Goal: Information Seeking & Learning: Learn about a topic

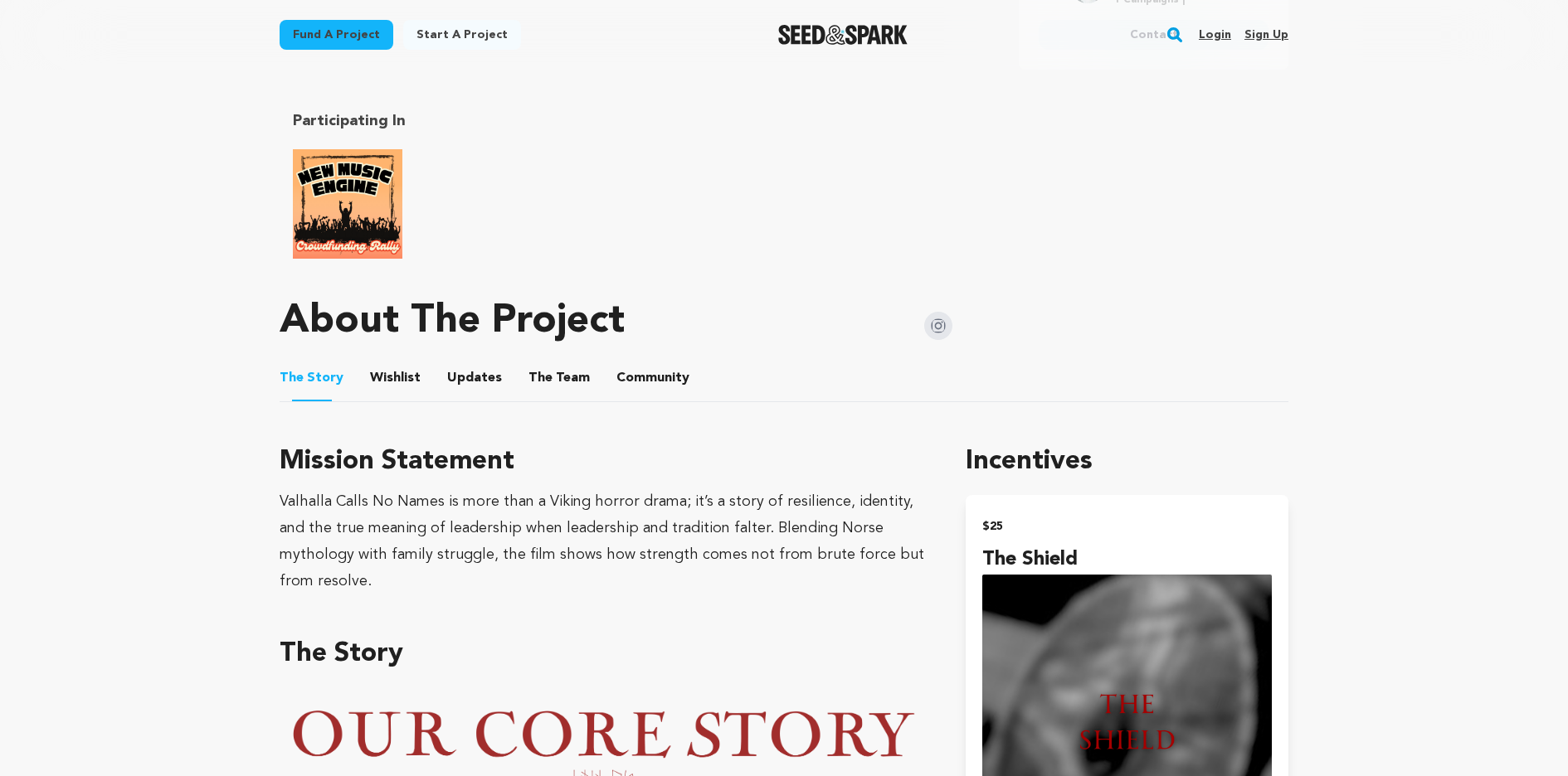
scroll to position [774, 0]
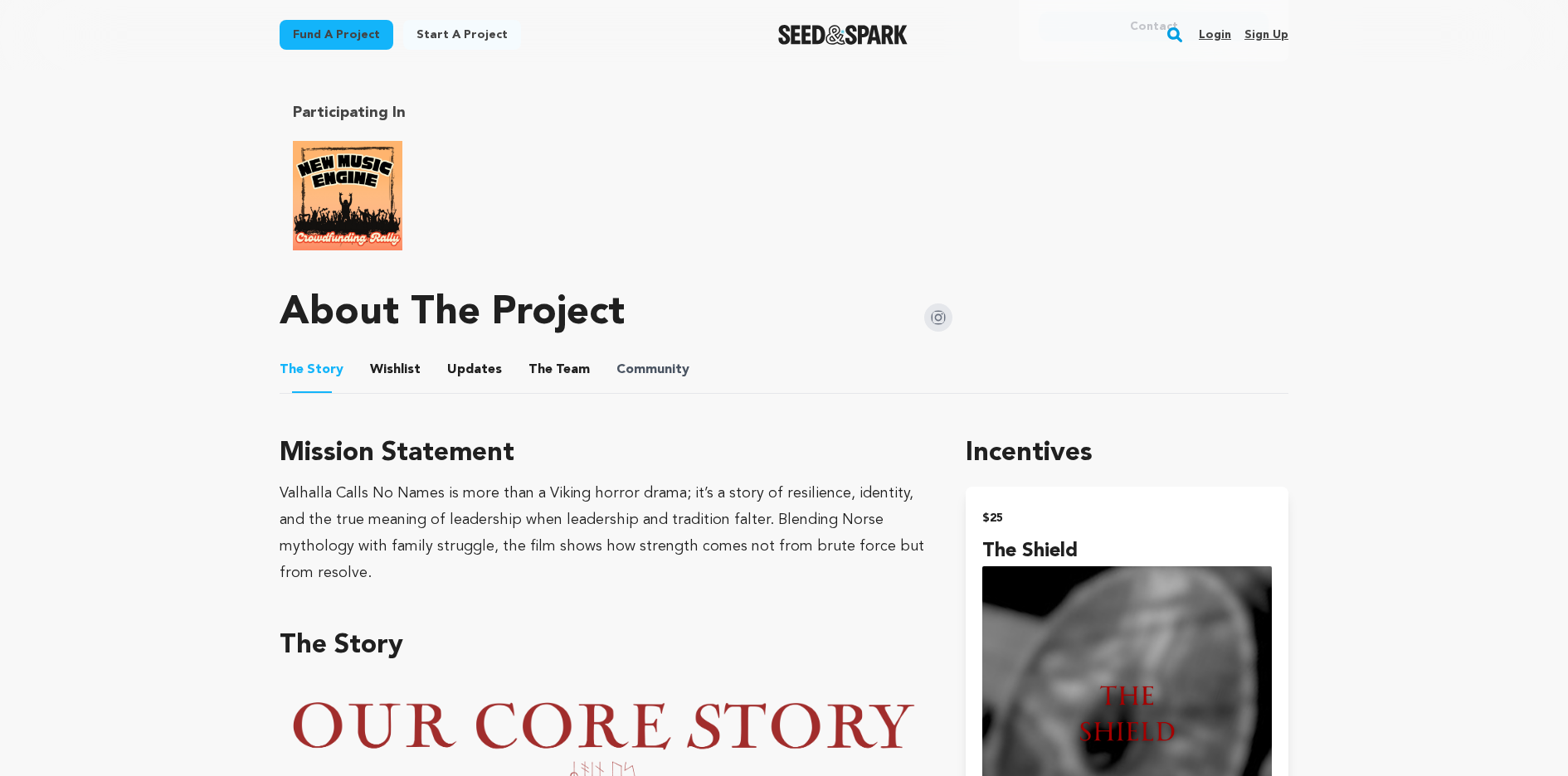
click at [668, 371] on span "Community" at bounding box center [652, 370] width 73 height 20
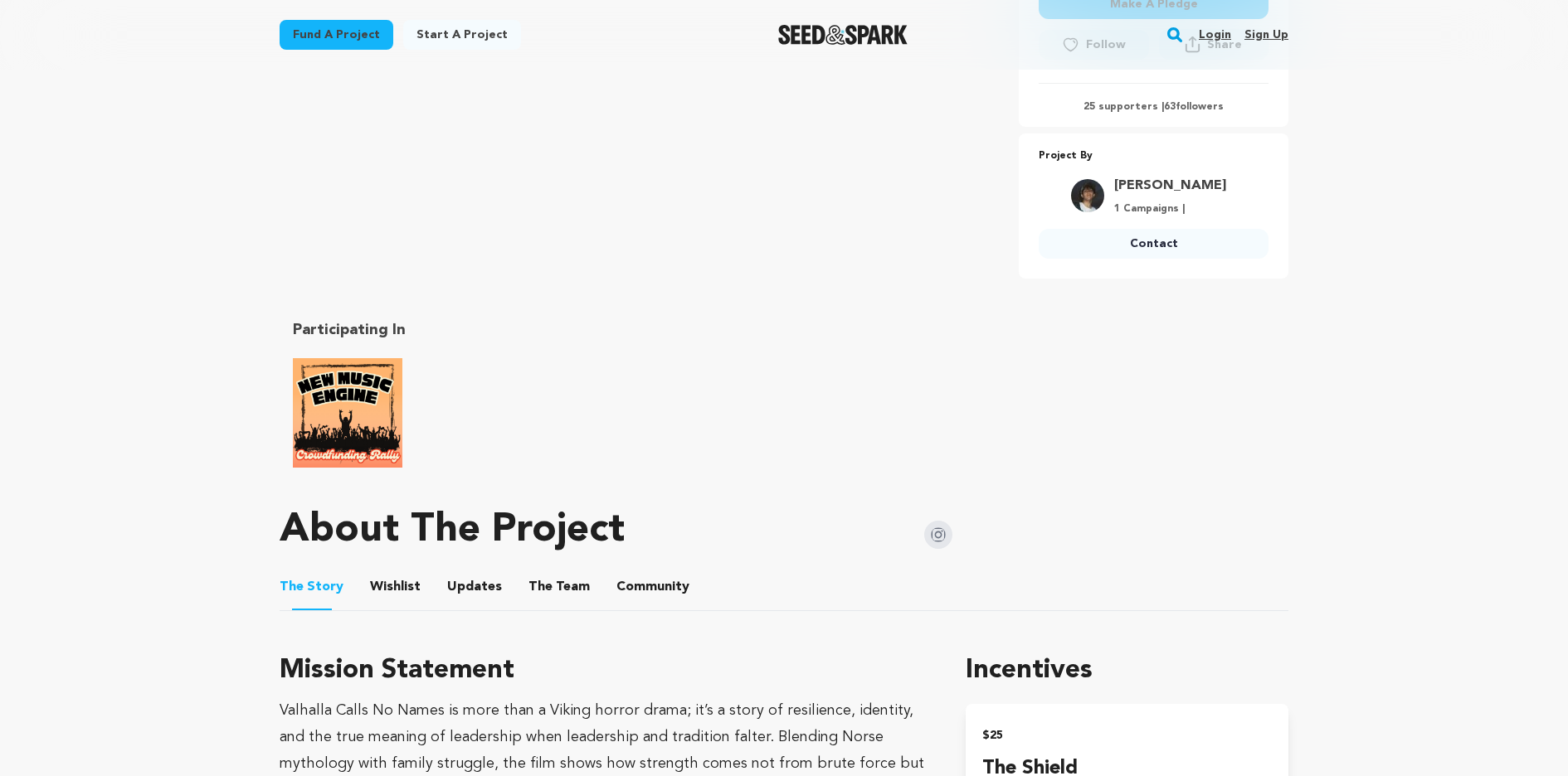
scroll to position [577, 0]
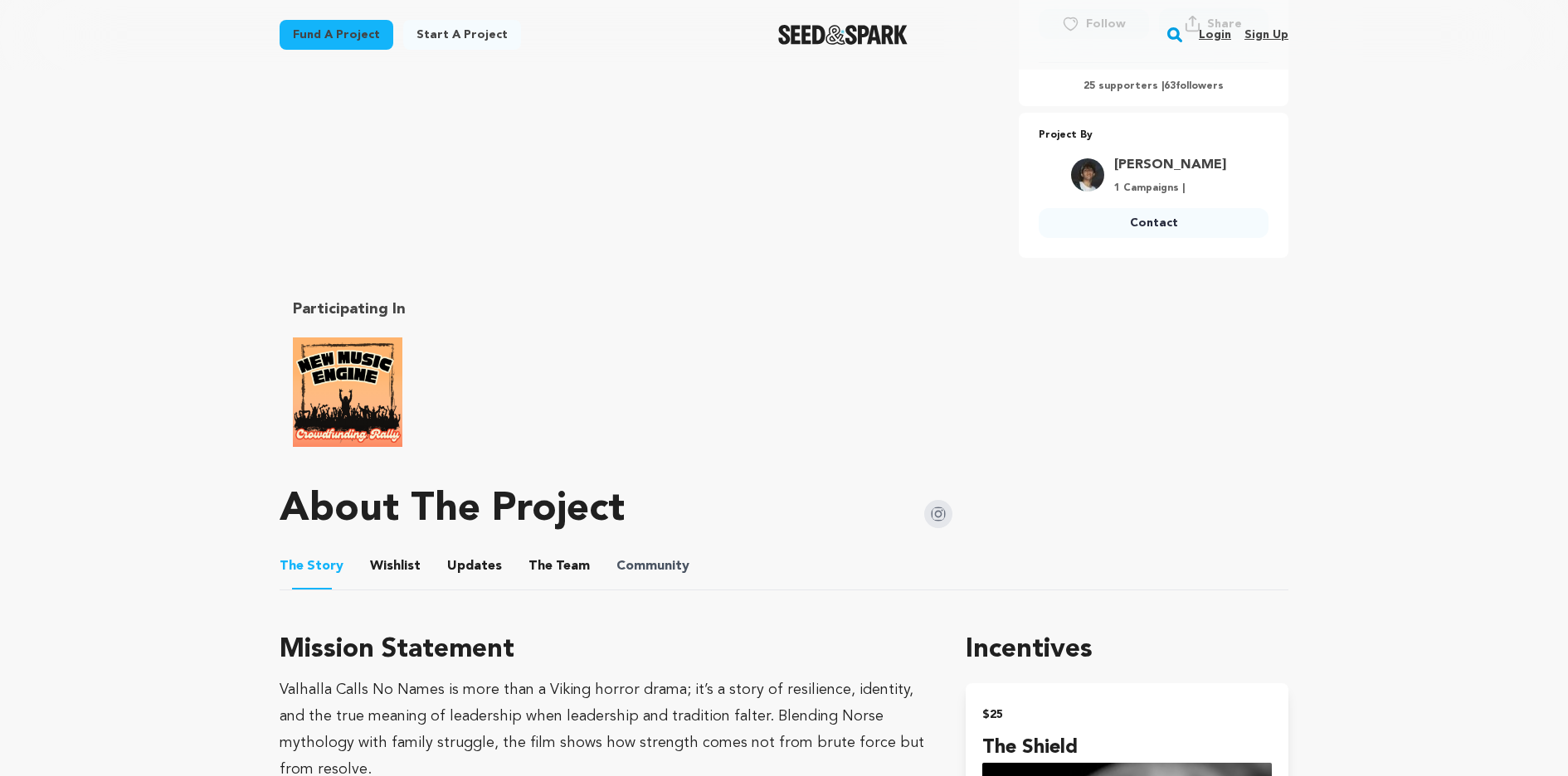
click at [662, 563] on span "Community" at bounding box center [652, 566] width 73 height 20
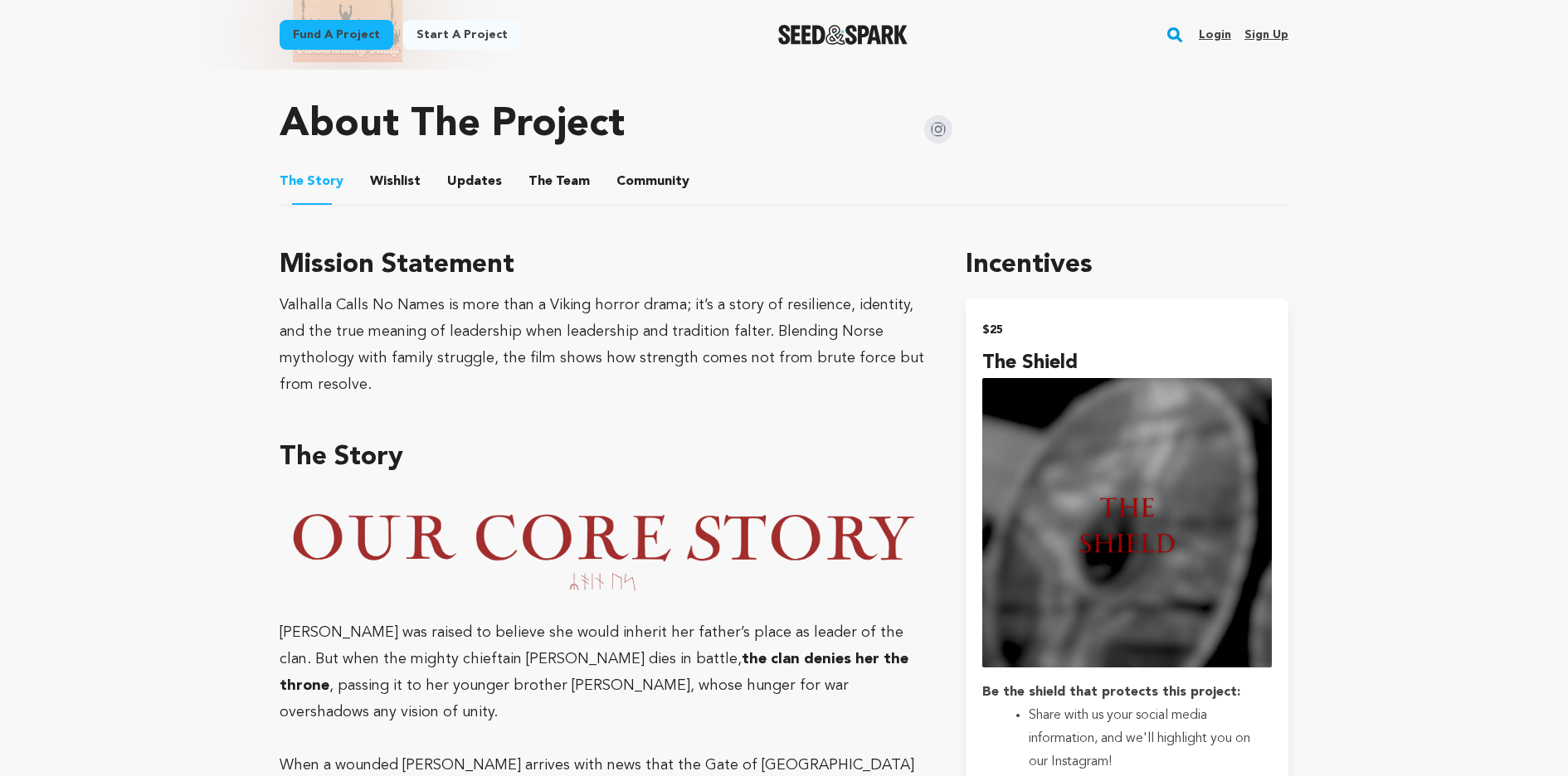
scroll to position [976, 0]
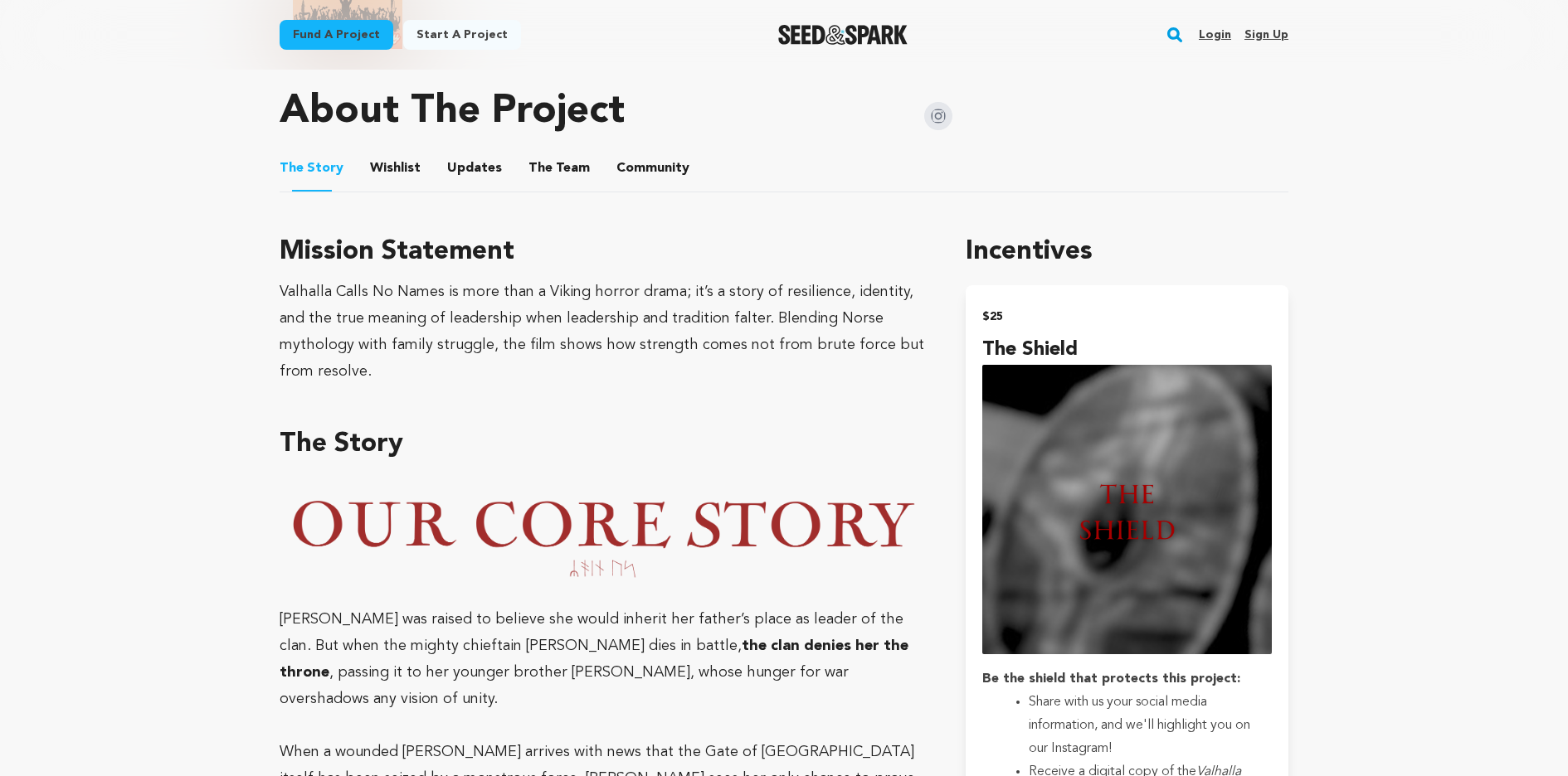
click at [638, 163] on button "Community" at bounding box center [652, 171] width 39 height 39
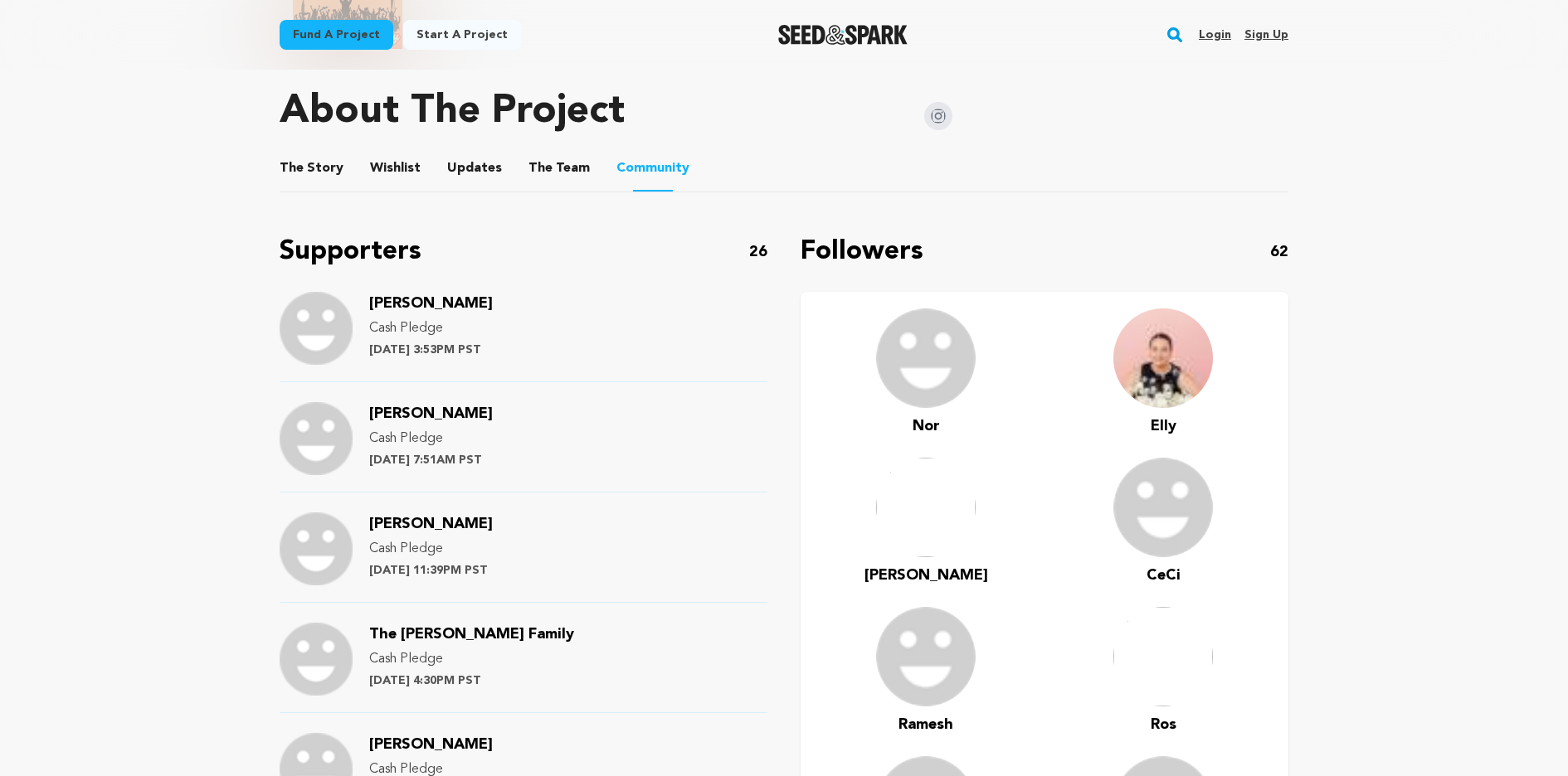
click at [399, 302] on span "Nor Sharif" at bounding box center [431, 303] width 124 height 15
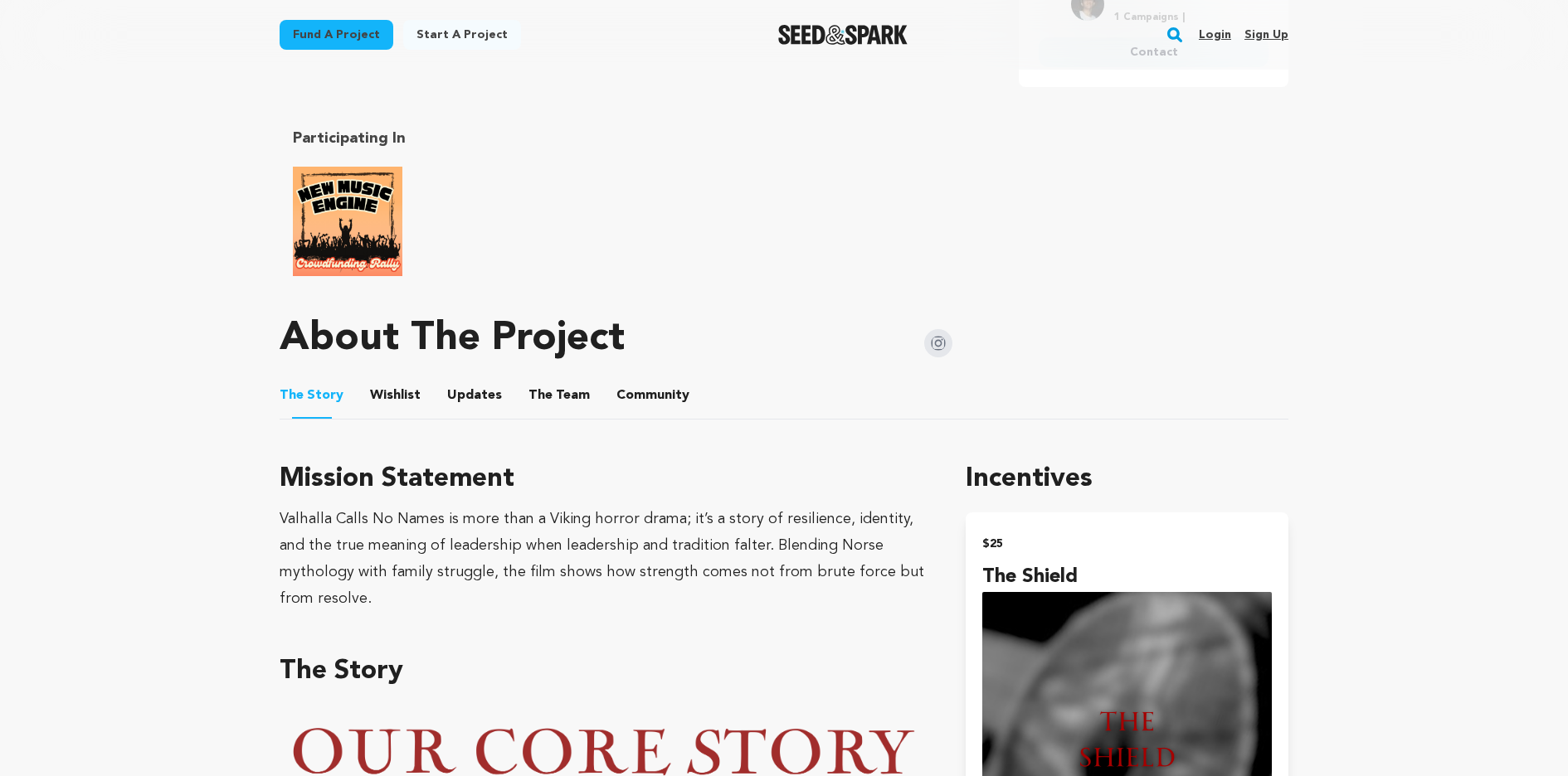
scroll to position [708, 0]
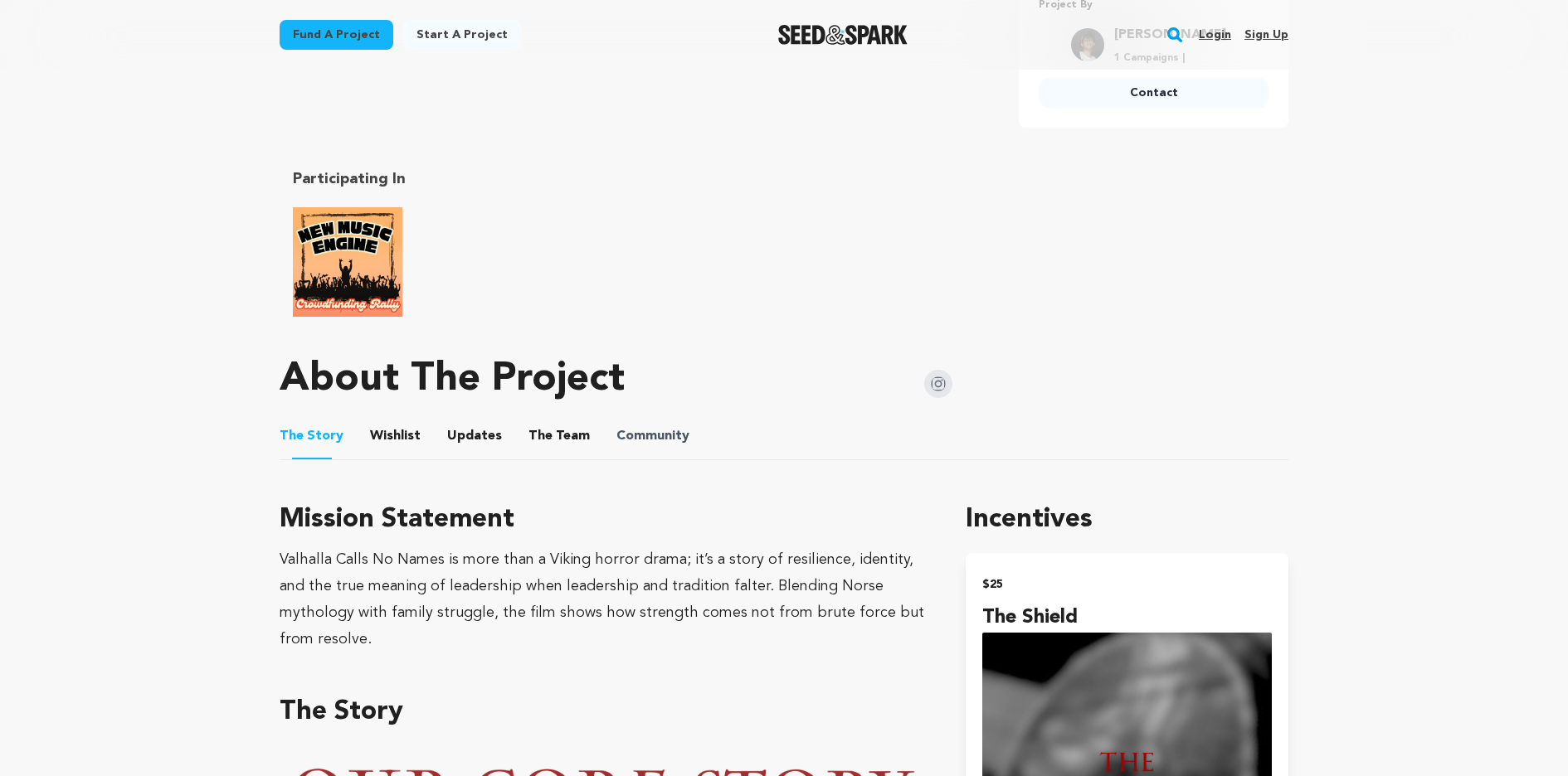
click at [621, 436] on span "Community" at bounding box center [652, 436] width 73 height 20
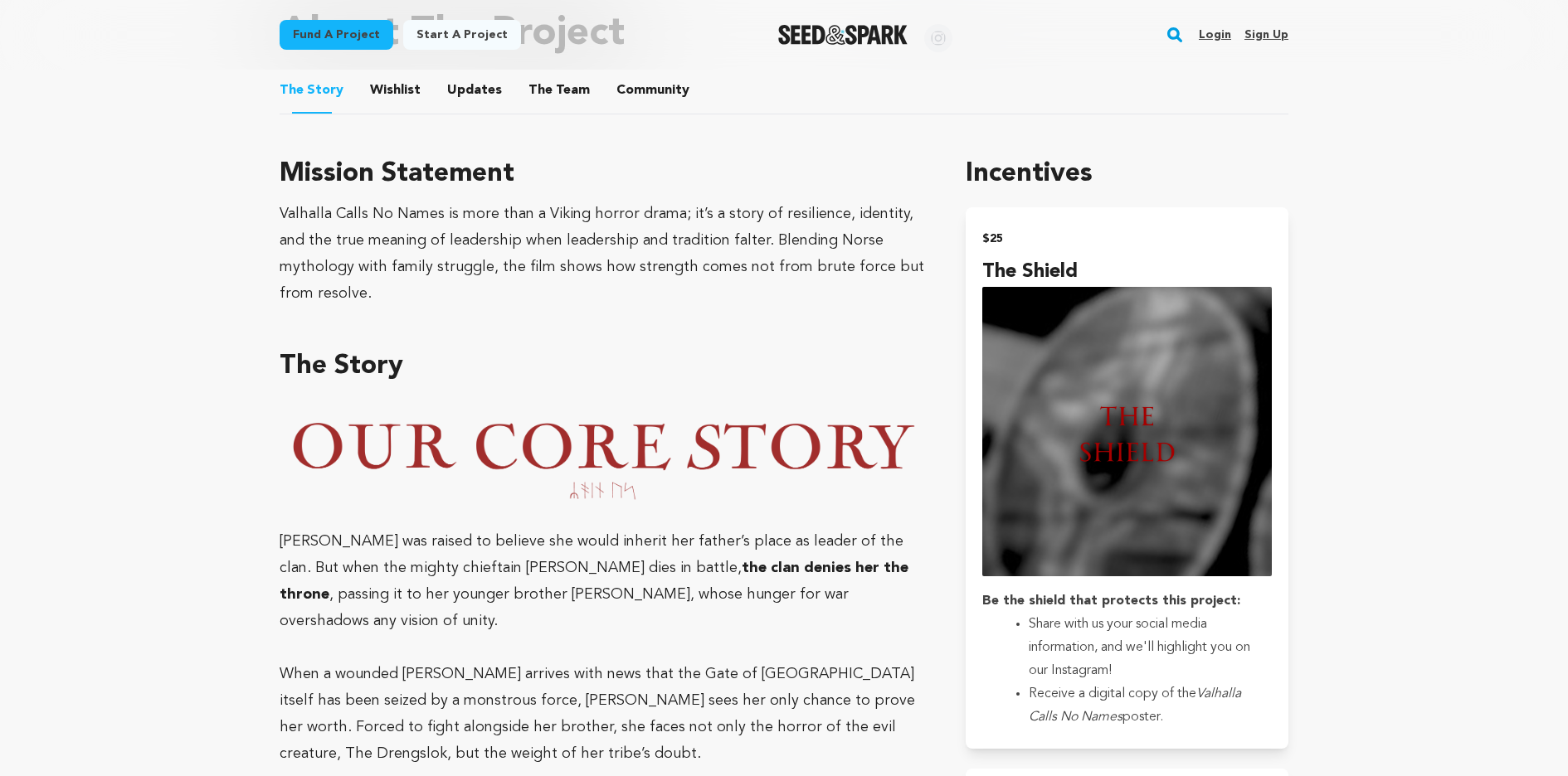
scroll to position [1046, 0]
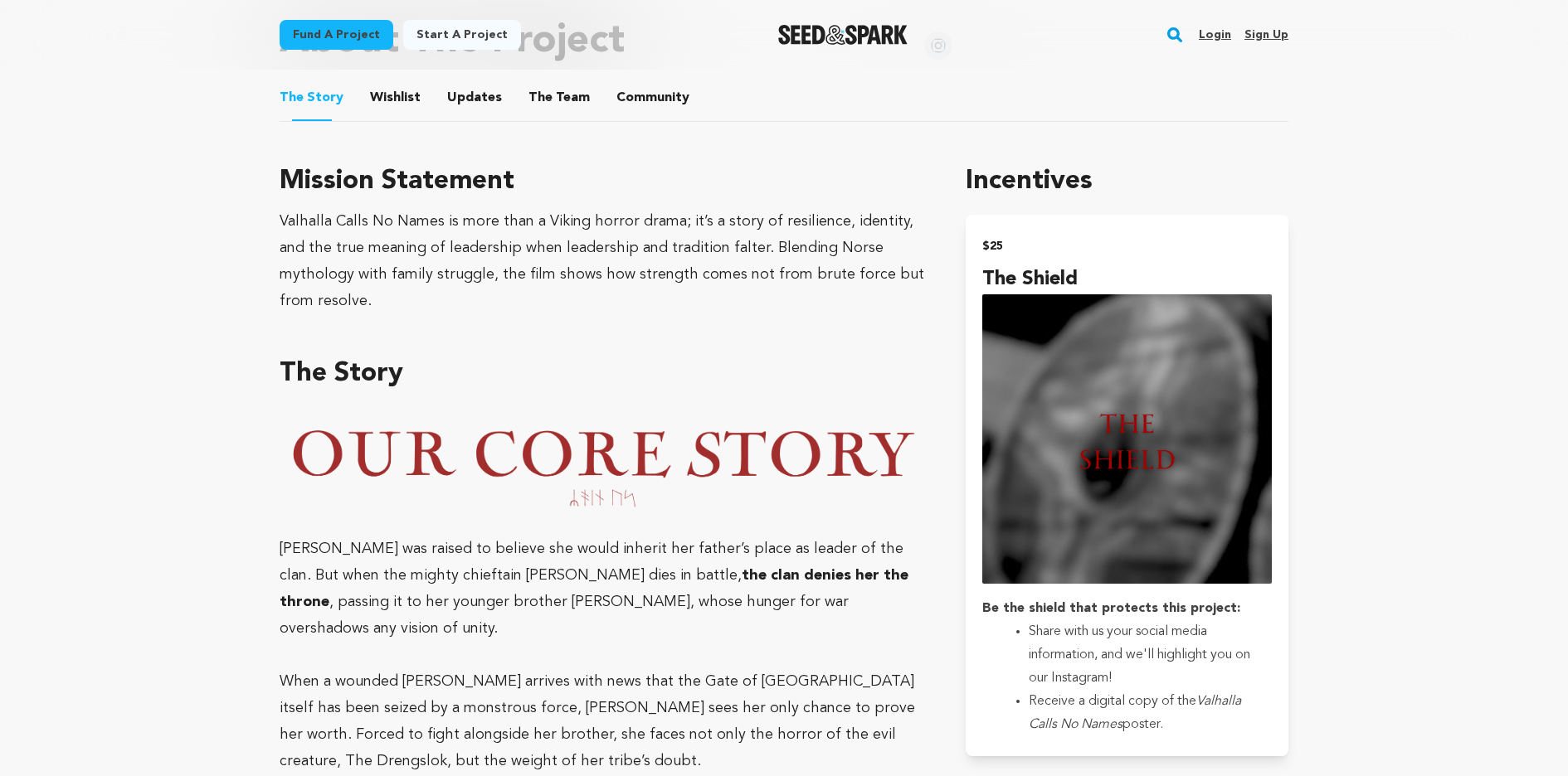
click at [648, 110] on button "Community" at bounding box center [652, 101] width 39 height 39
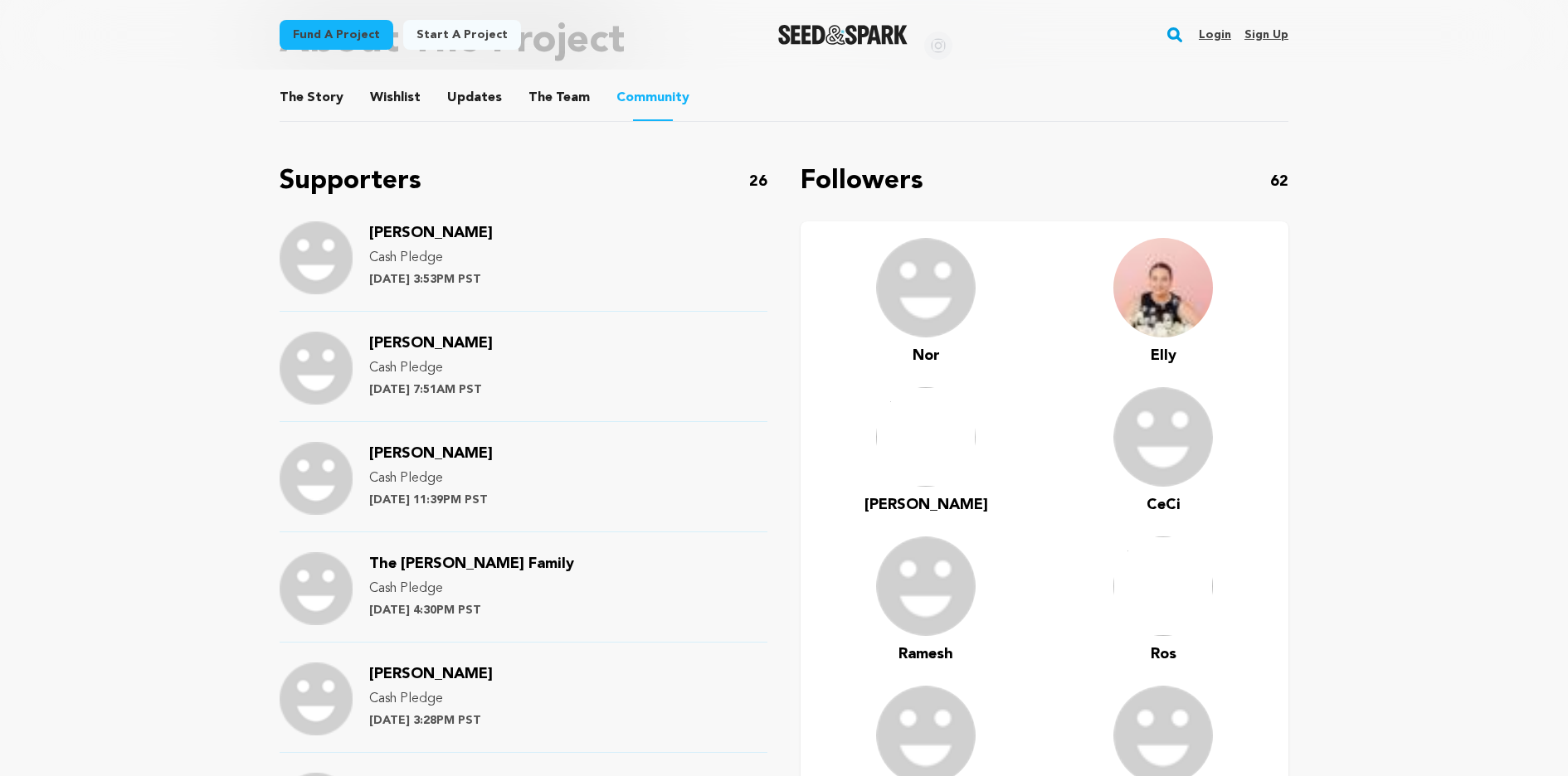
click at [189, 374] on main "Fund a project Start a project Search Login Sign up Start a project" at bounding box center [784, 407] width 1568 height 2906
click at [613, 350] on div "CeCi Stephens Cash Pledge Saturday September 20th at 7:51AM PST" at bounding box center [524, 376] width 488 height 90
click at [638, 349] on div "CeCi Stephens Cash Pledge Saturday September 20th at 7:51AM PST" at bounding box center [524, 376] width 488 height 90
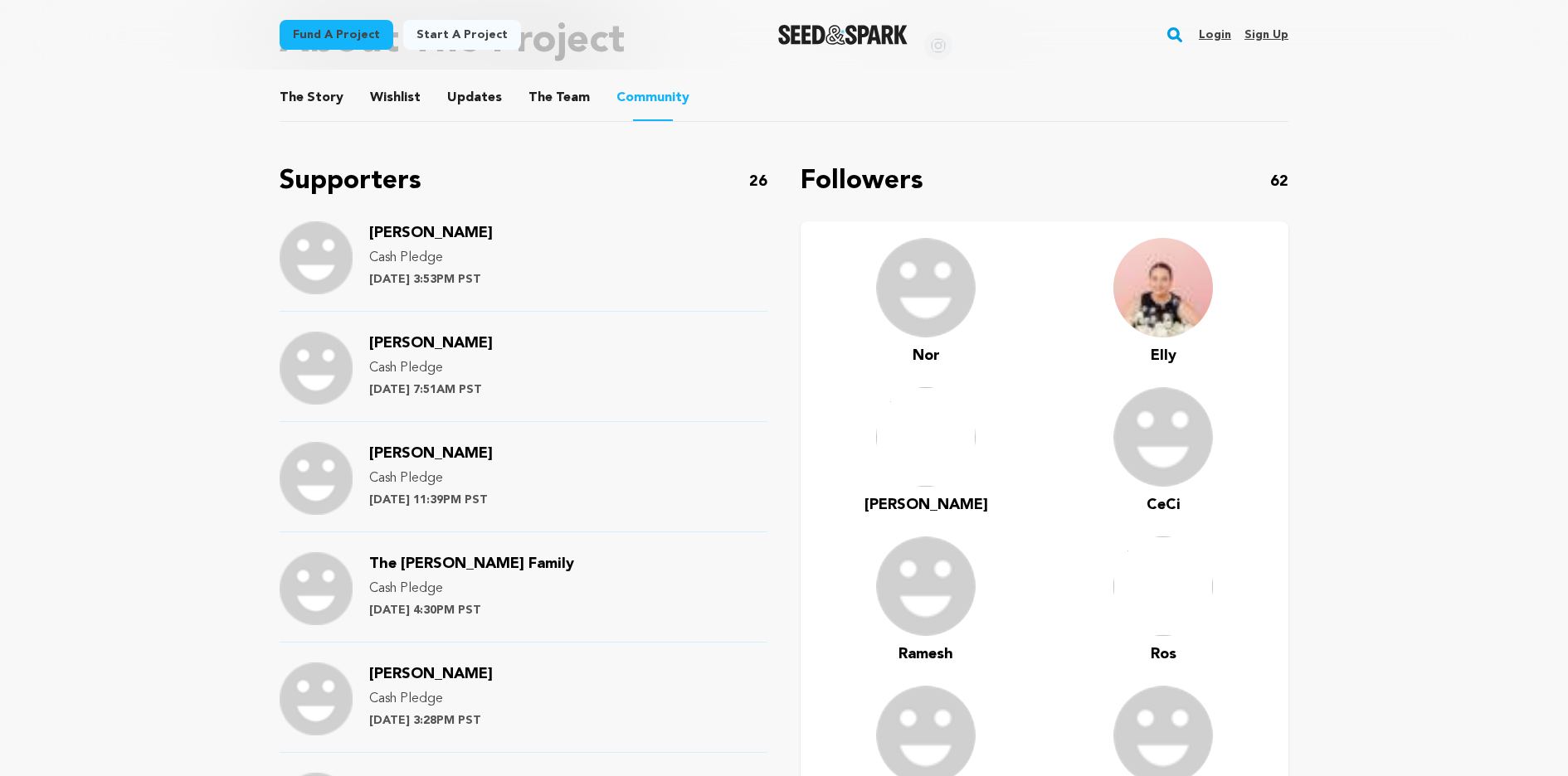
click at [53, 332] on main "Fund a project Start a project Search Login Sign up Start a project" at bounding box center [784, 407] width 1568 height 2906
click at [139, 288] on main "Fund a project Start a project Search Login Sign up Start a project" at bounding box center [784, 407] width 1568 height 2906
click at [167, 200] on main "Fund a project Start a project Search Login Sign up Start a project" at bounding box center [784, 407] width 1568 height 2906
click at [170, 287] on main "Fund a project Start a project Search Login Sign up Start a project" at bounding box center [784, 407] width 1568 height 2906
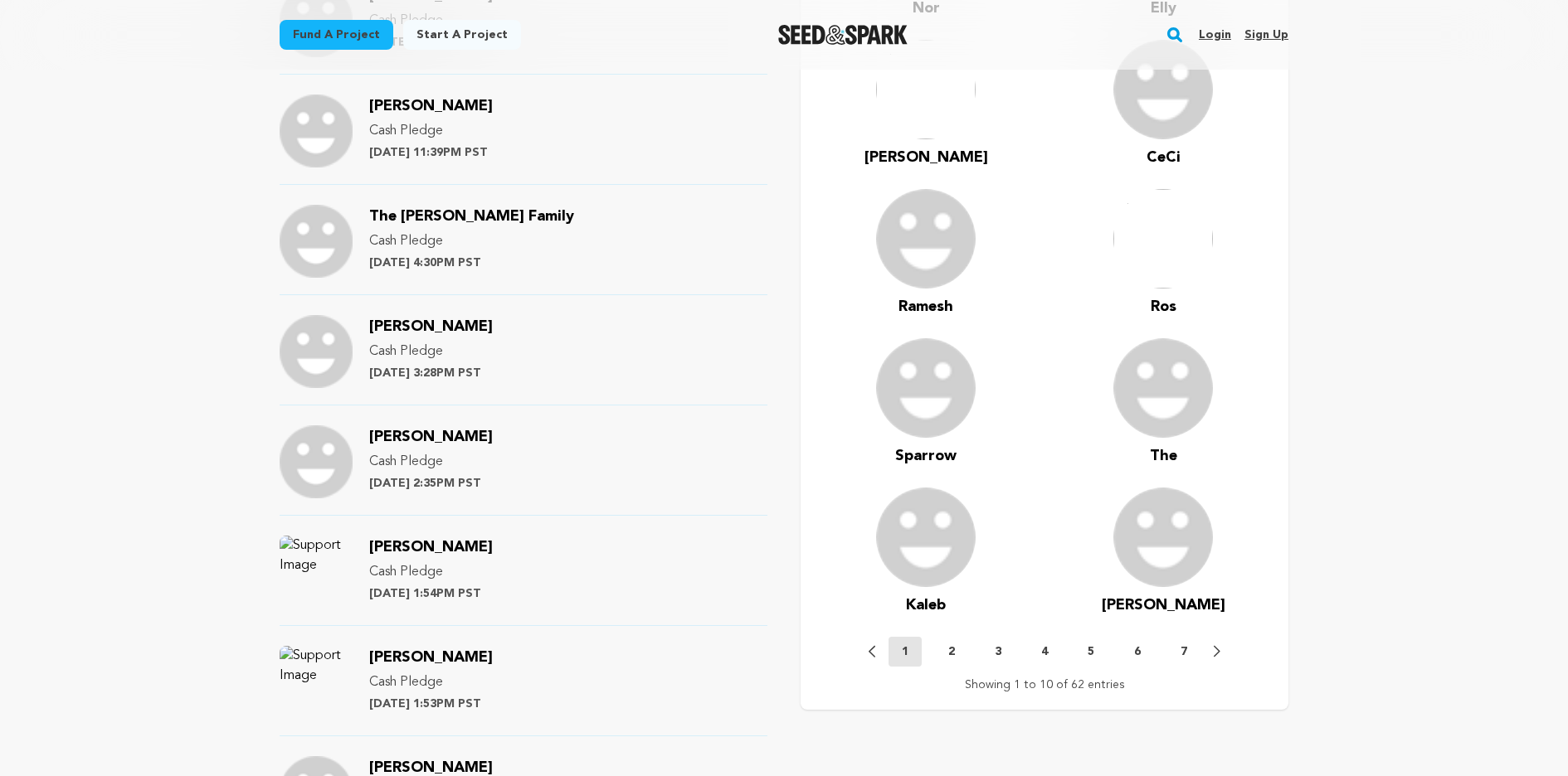
click at [170, 287] on main "Fund a project Start a project Search Login Sign up Start a project" at bounding box center [784, 60] width 1568 height 2906
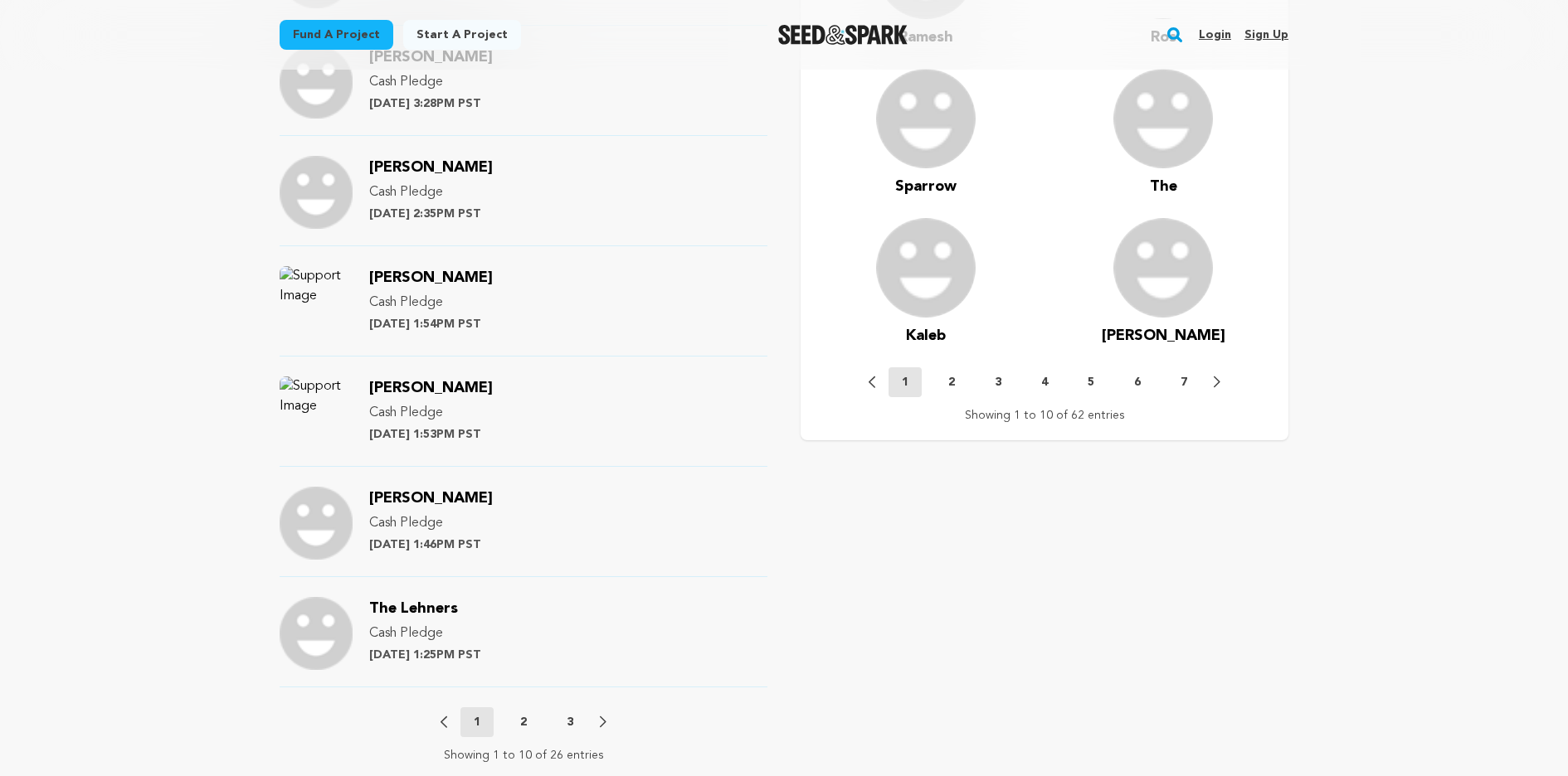
scroll to position [1671, 0]
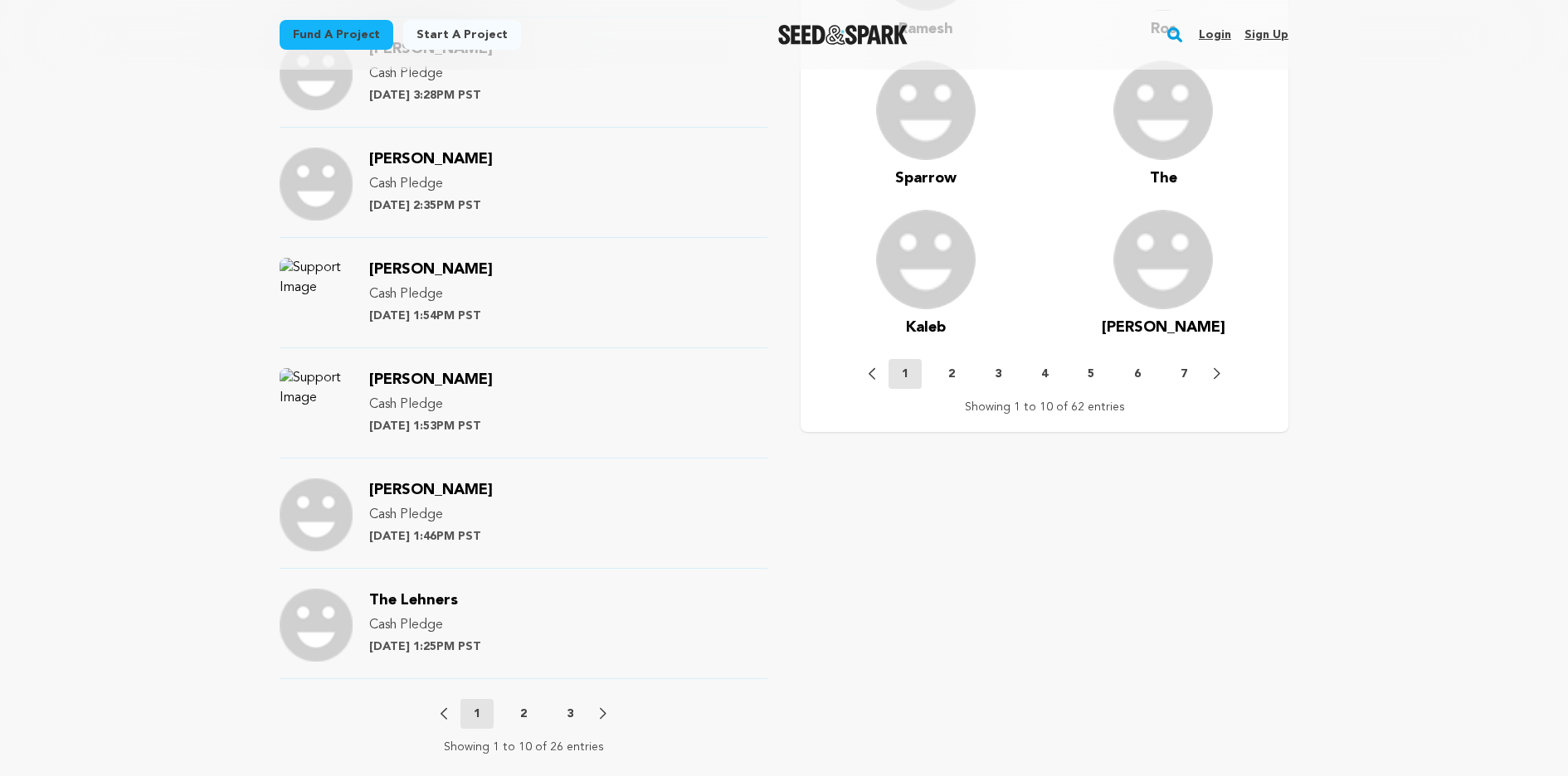
click at [514, 708] on button "2" at bounding box center [524, 714] width 33 height 17
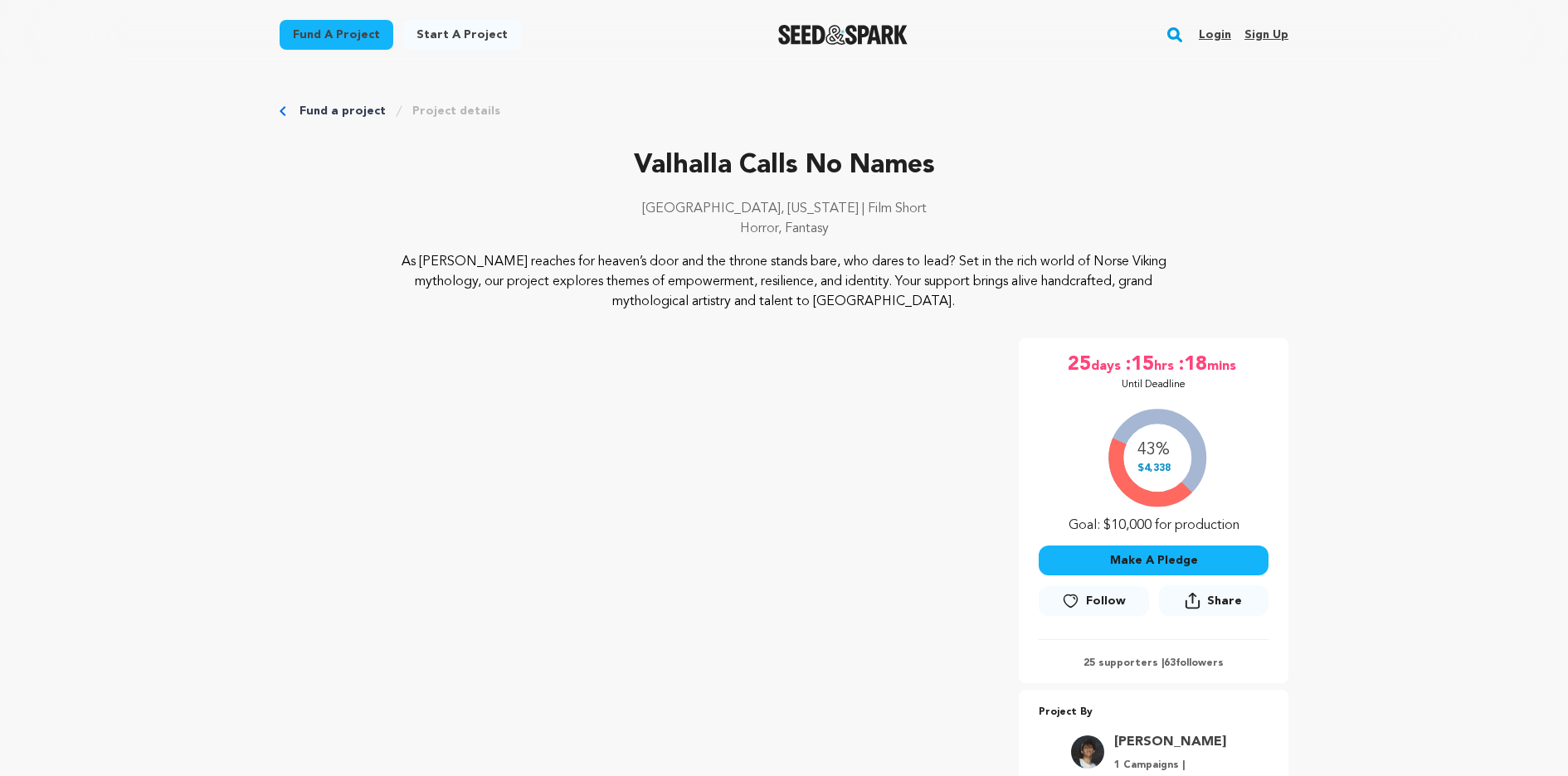
scroll to position [108, 0]
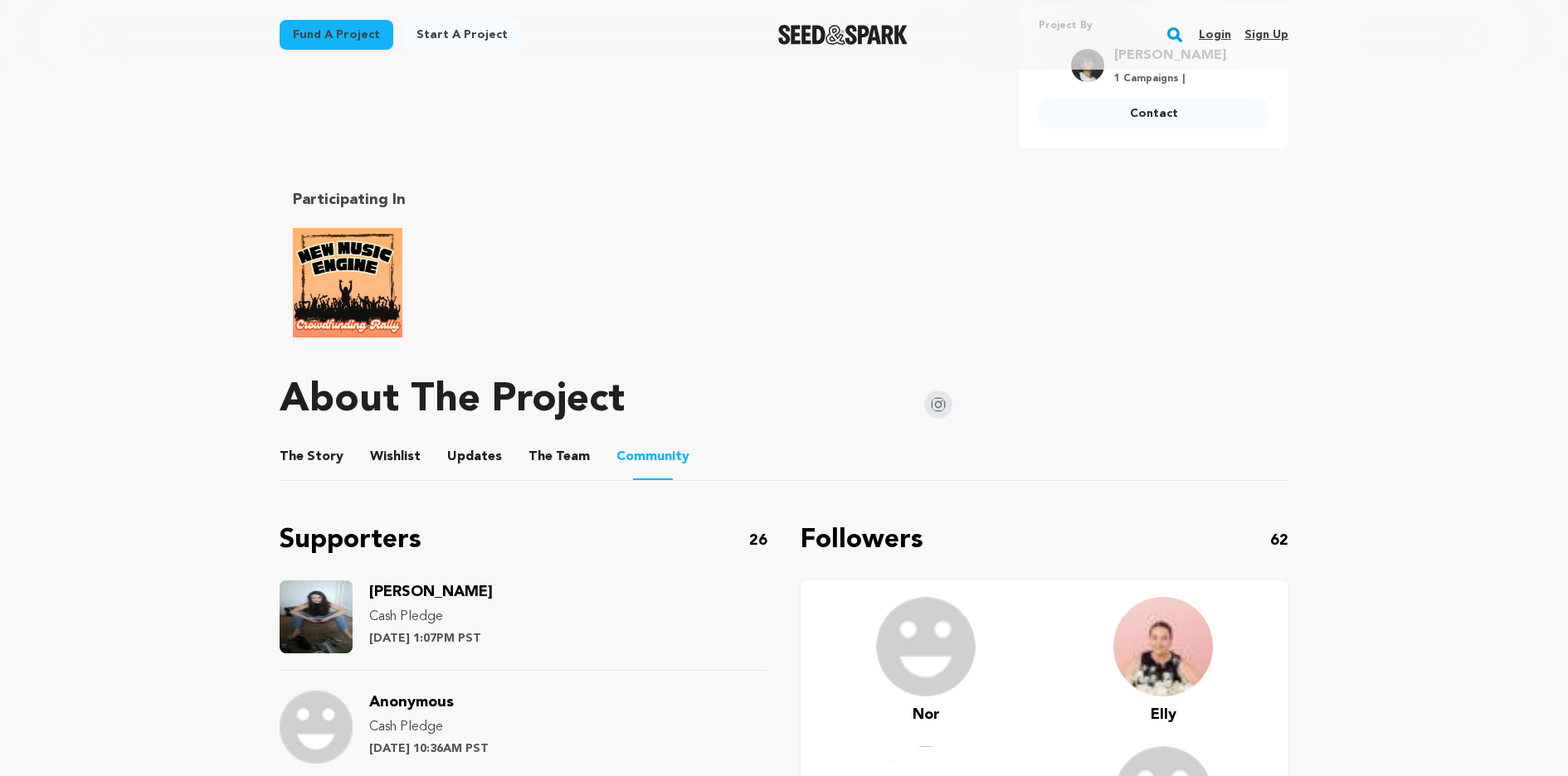
scroll to position [692, 0]
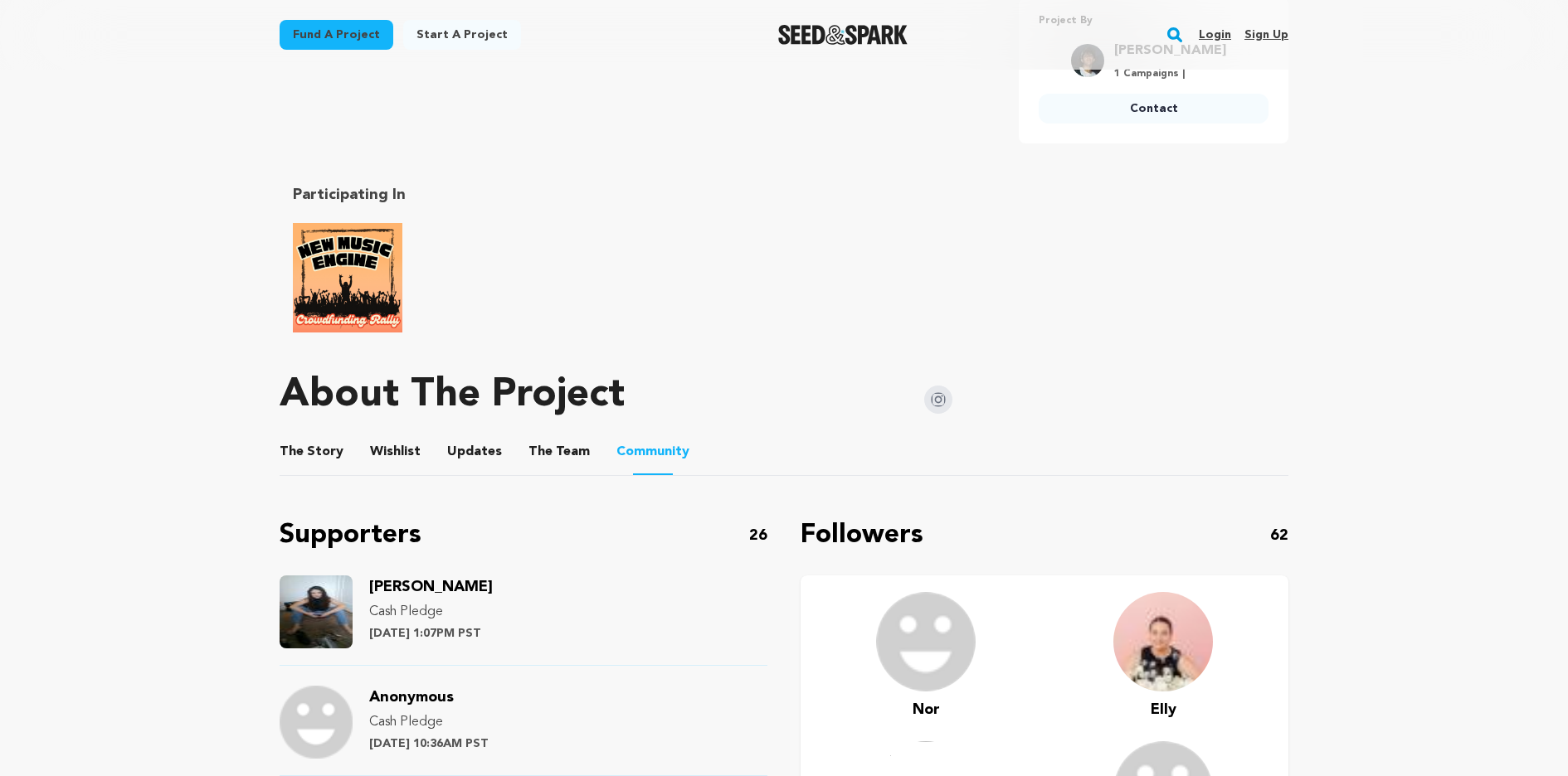
click at [309, 444] on button "The Story" at bounding box center [311, 455] width 39 height 39
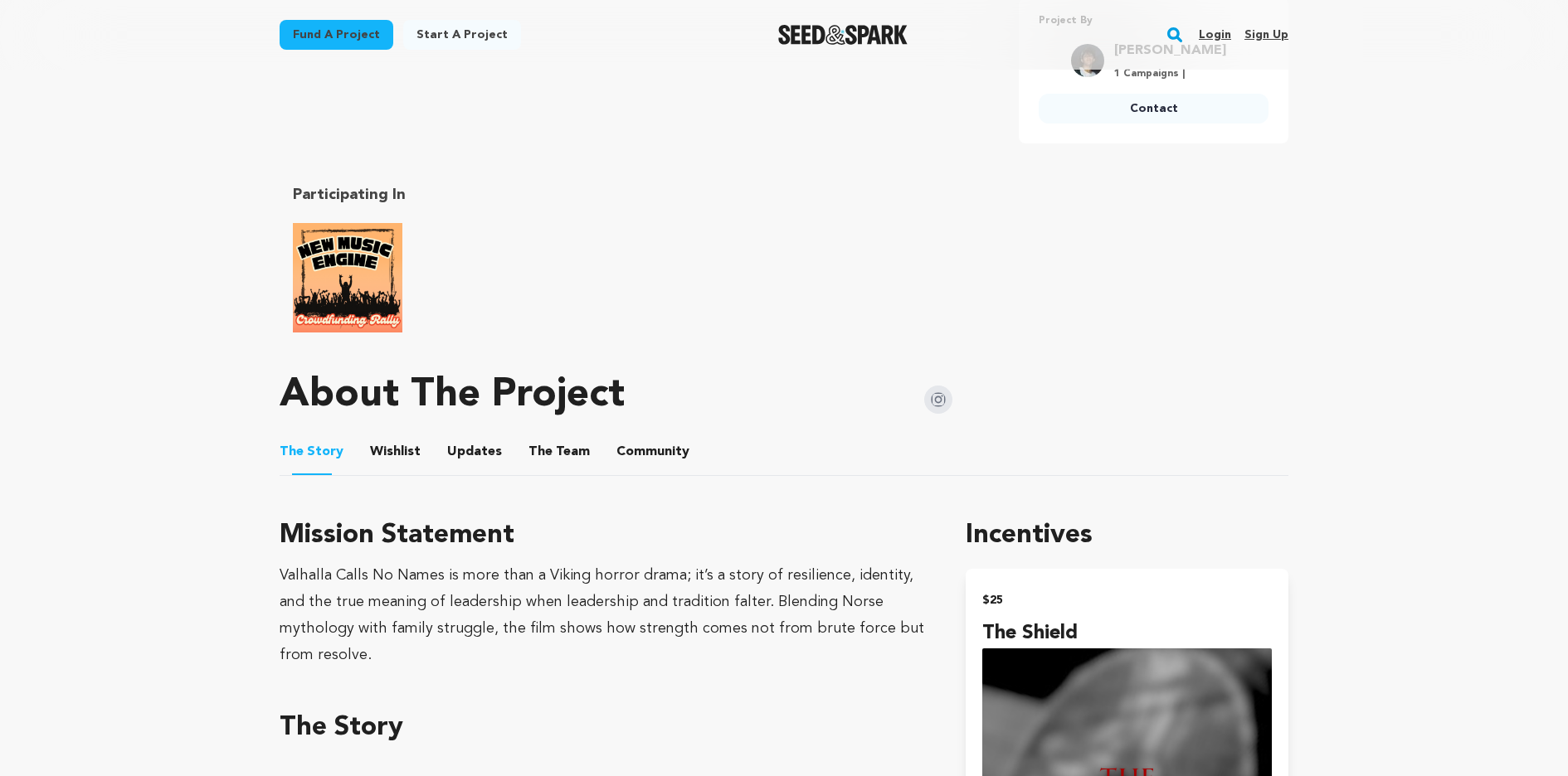
click at [373, 263] on img "New Music Engine Rally" at bounding box center [347, 277] width 110 height 110
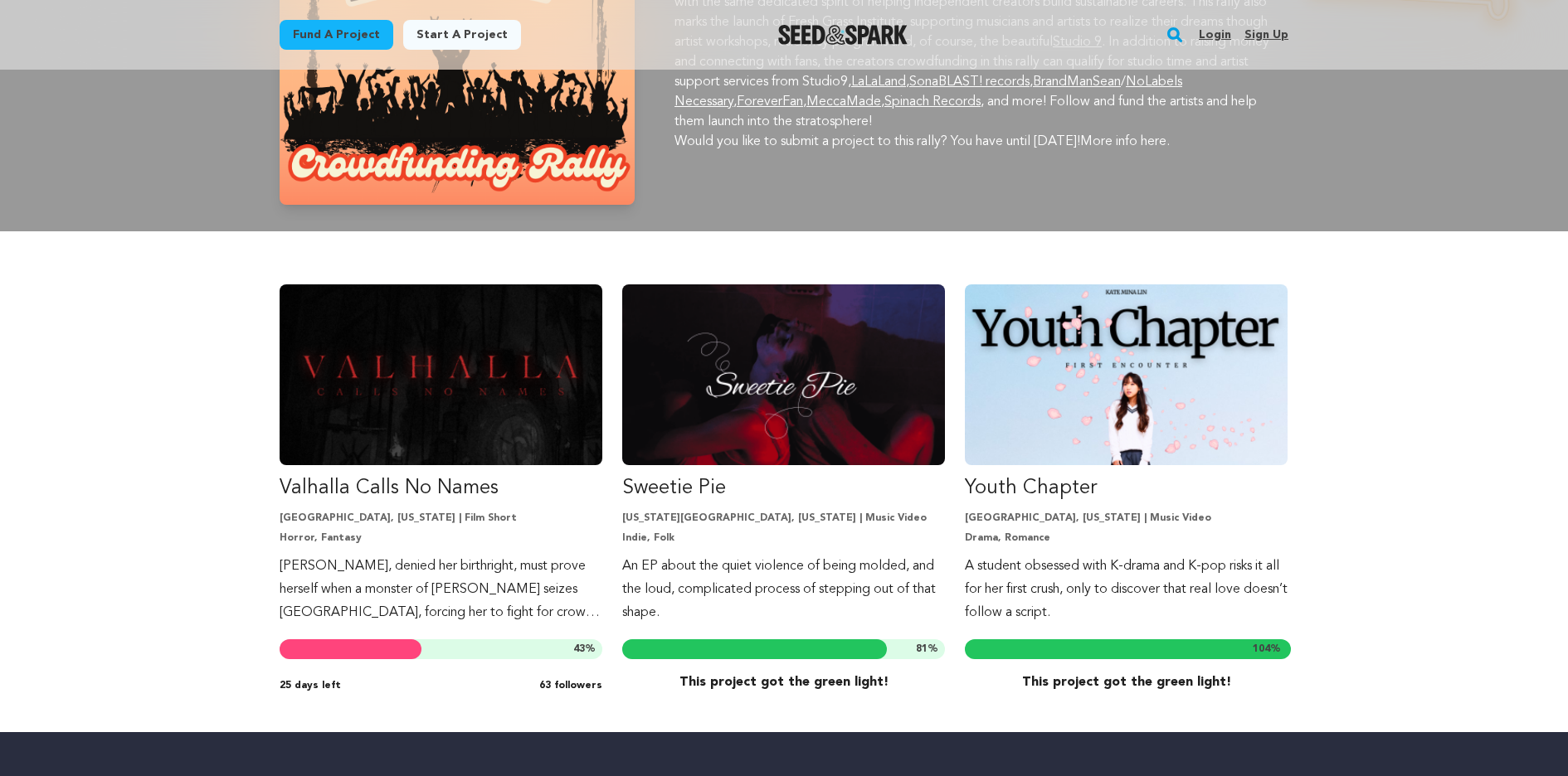
scroll to position [270, 0]
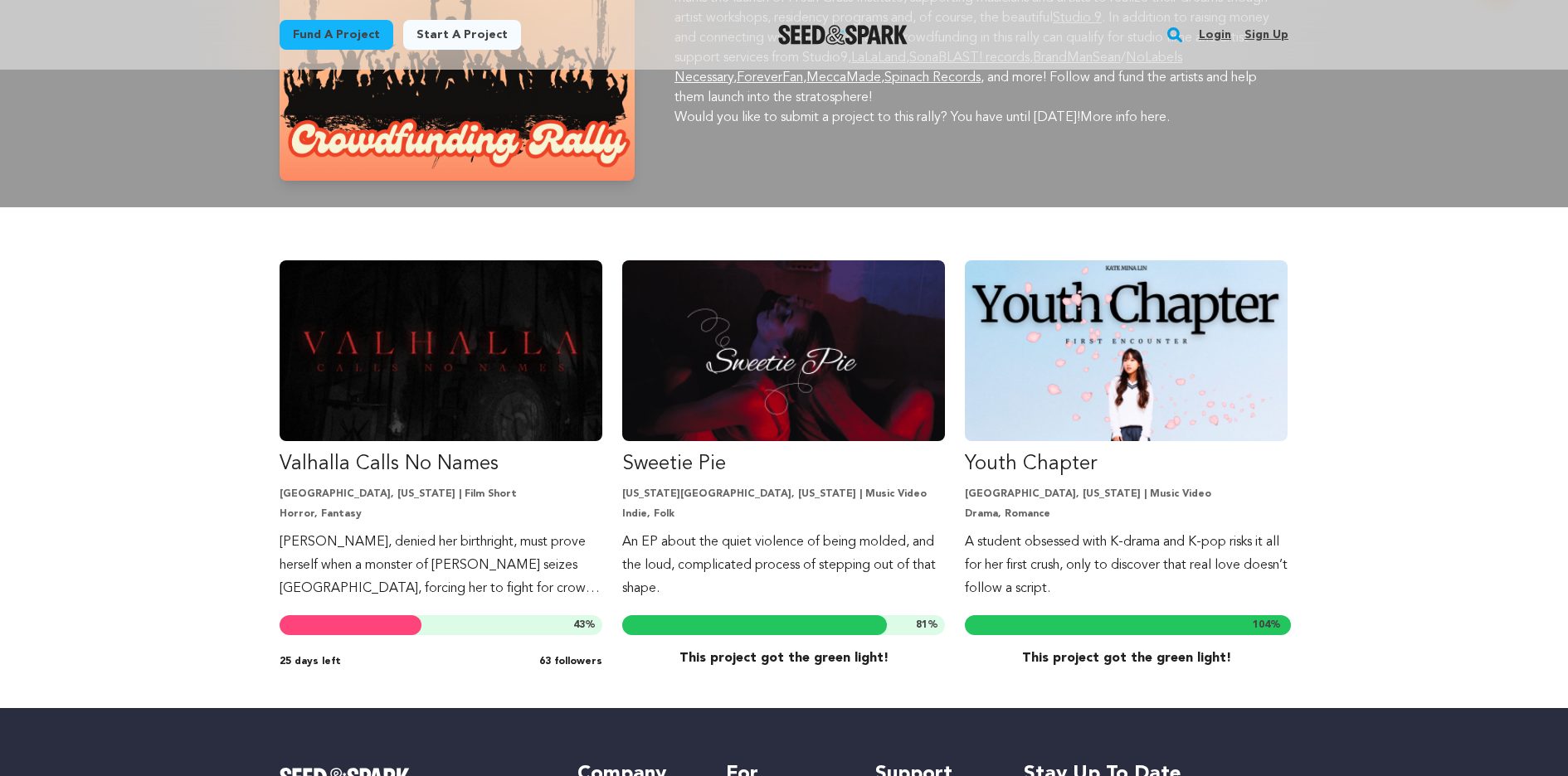
click at [157, 392] on div "Valhalla Calls No Names Orange, [US_STATE] | Film Short Horror, Fantasy [PERSON…" at bounding box center [784, 458] width 1568 height 501
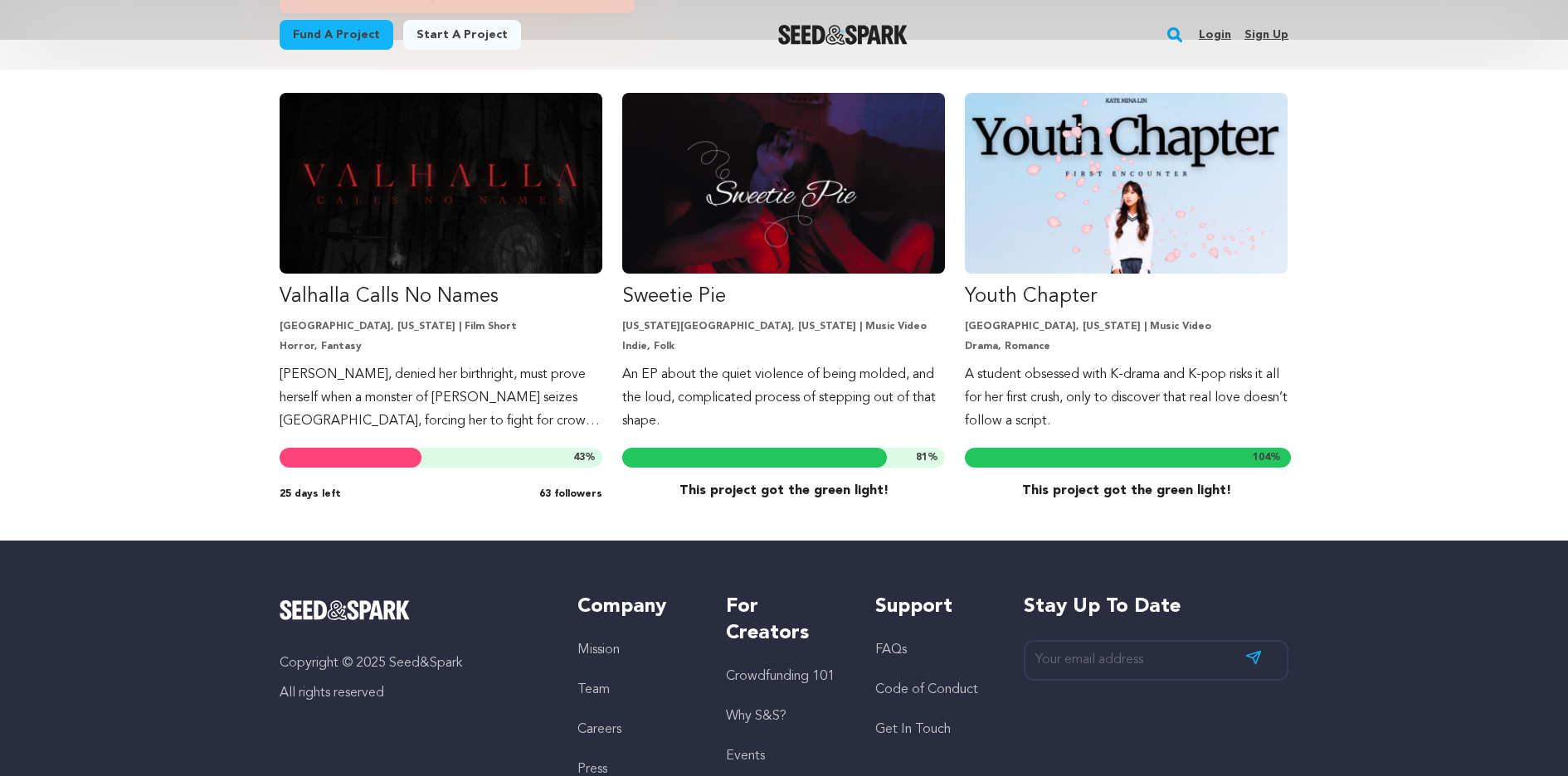
scroll to position [445, 0]
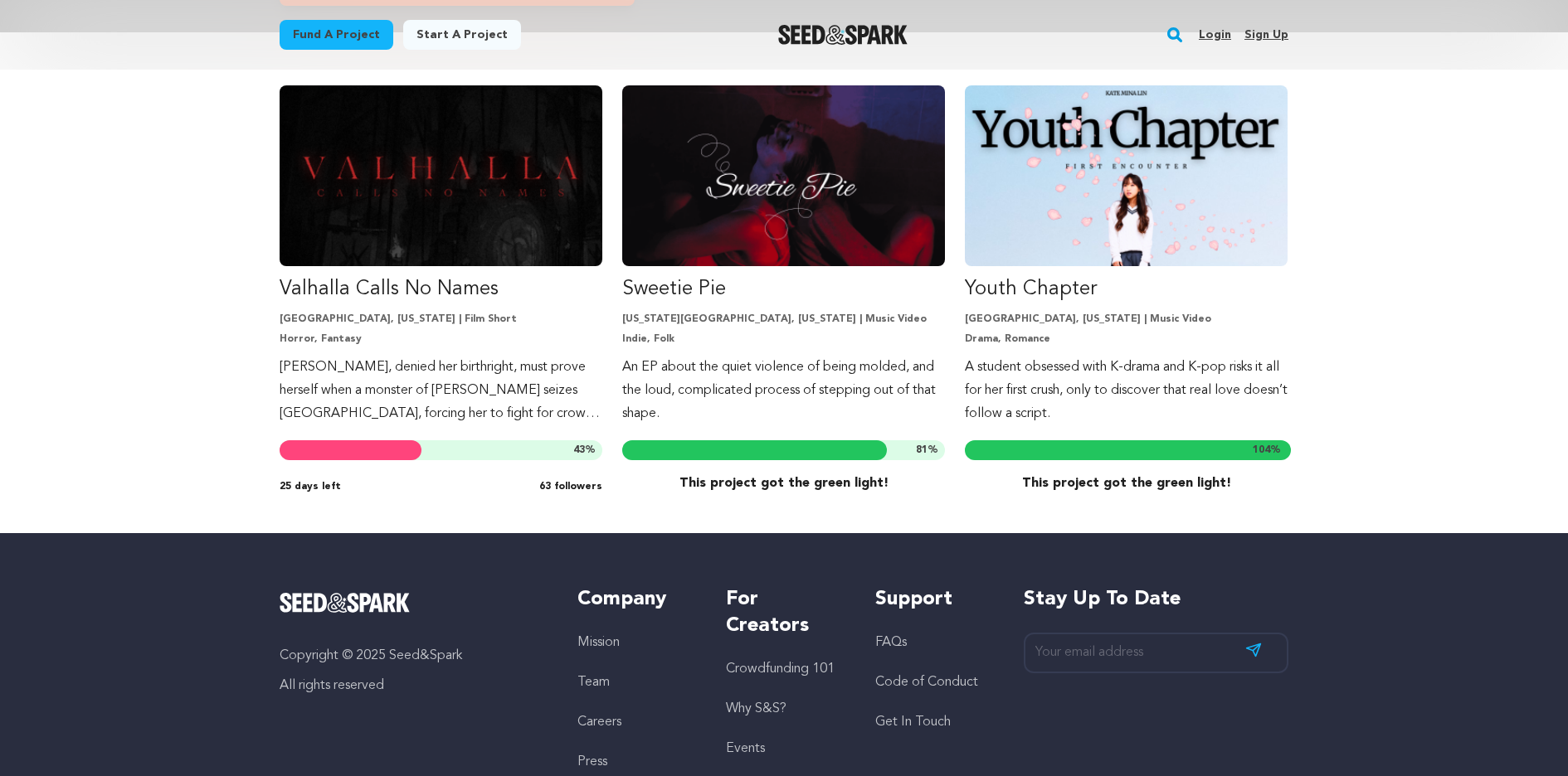
click at [182, 319] on div "Valhalla Calls No Names Orange, California | Film Short Horror, Fantasy Hjarta,…" at bounding box center [784, 282] width 1568 height 501
click at [195, 359] on div "Valhalla Calls No Names Orange, California | Film Short Horror, Fantasy Hjarta,…" at bounding box center [784, 282] width 1568 height 501
click at [1365, 246] on div "Valhalla Calls No Names Orange, California | Film Short Horror, Fantasy Hjarta,…" at bounding box center [784, 282] width 1568 height 501
click at [229, 275] on div "Valhalla Calls No Names Orange, California | Film Short Horror, Fantasy Hjarta,…" at bounding box center [784, 282] width 1568 height 501
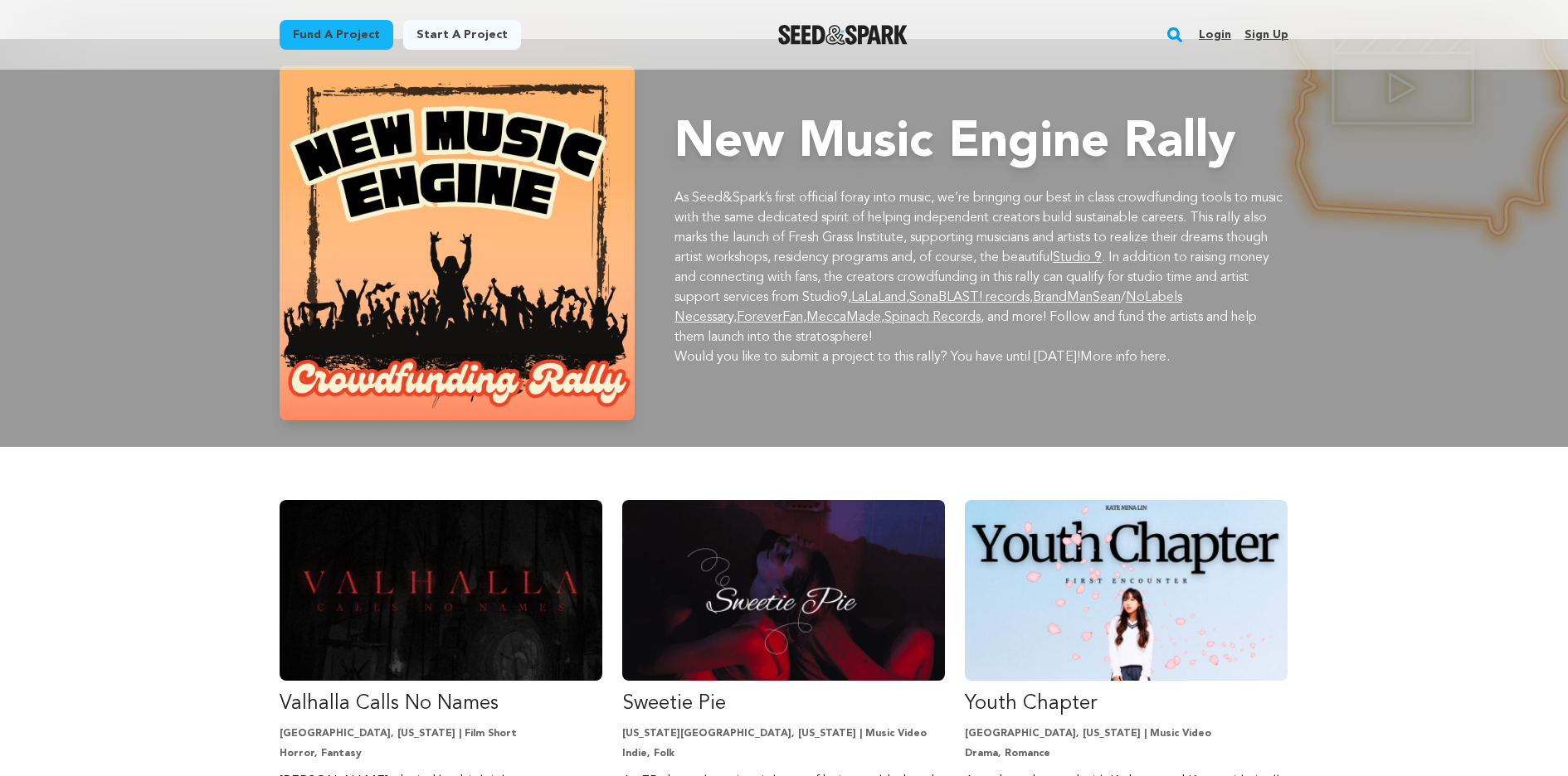
scroll to position [0, 0]
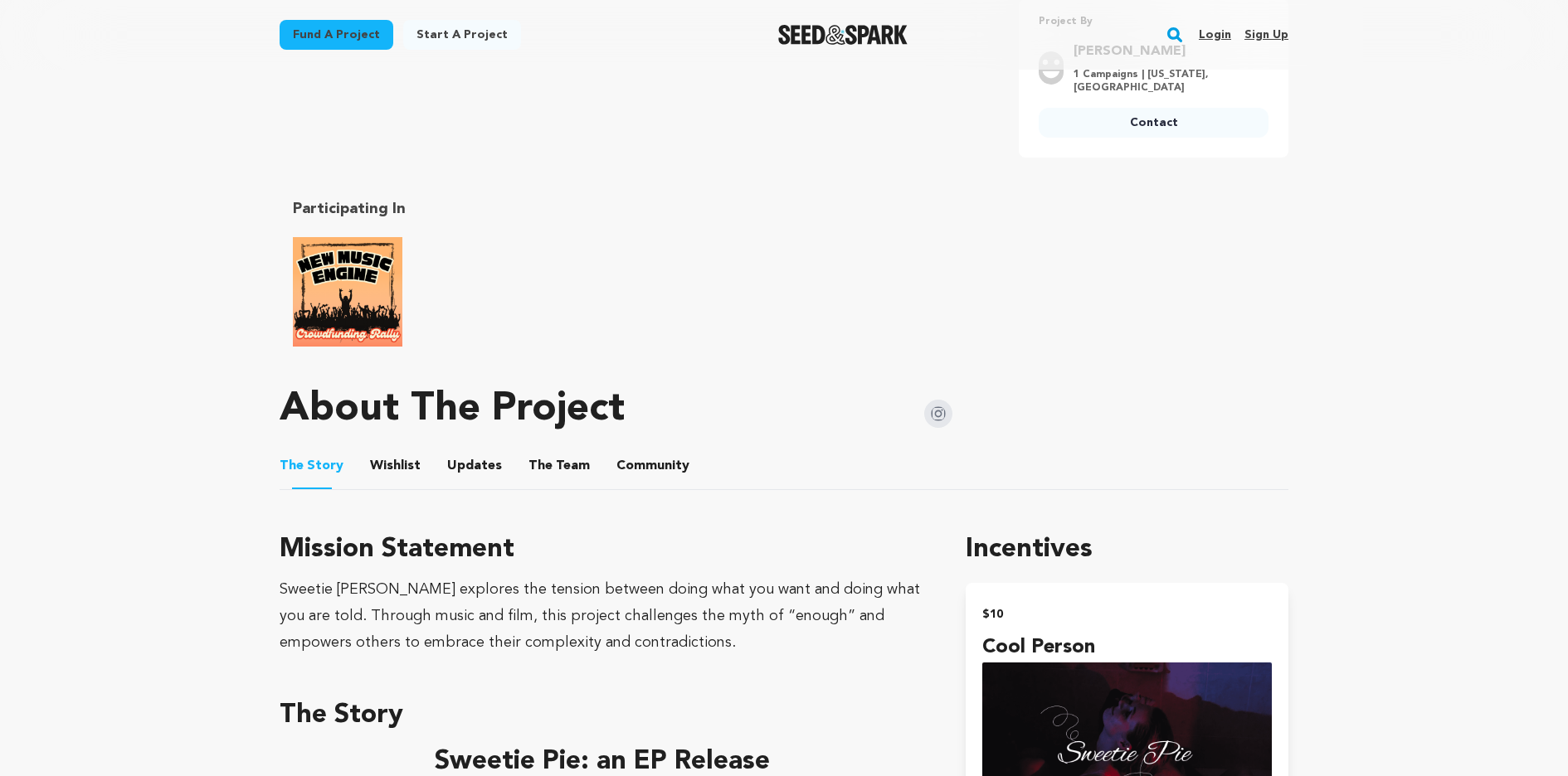
scroll to position [669, 0]
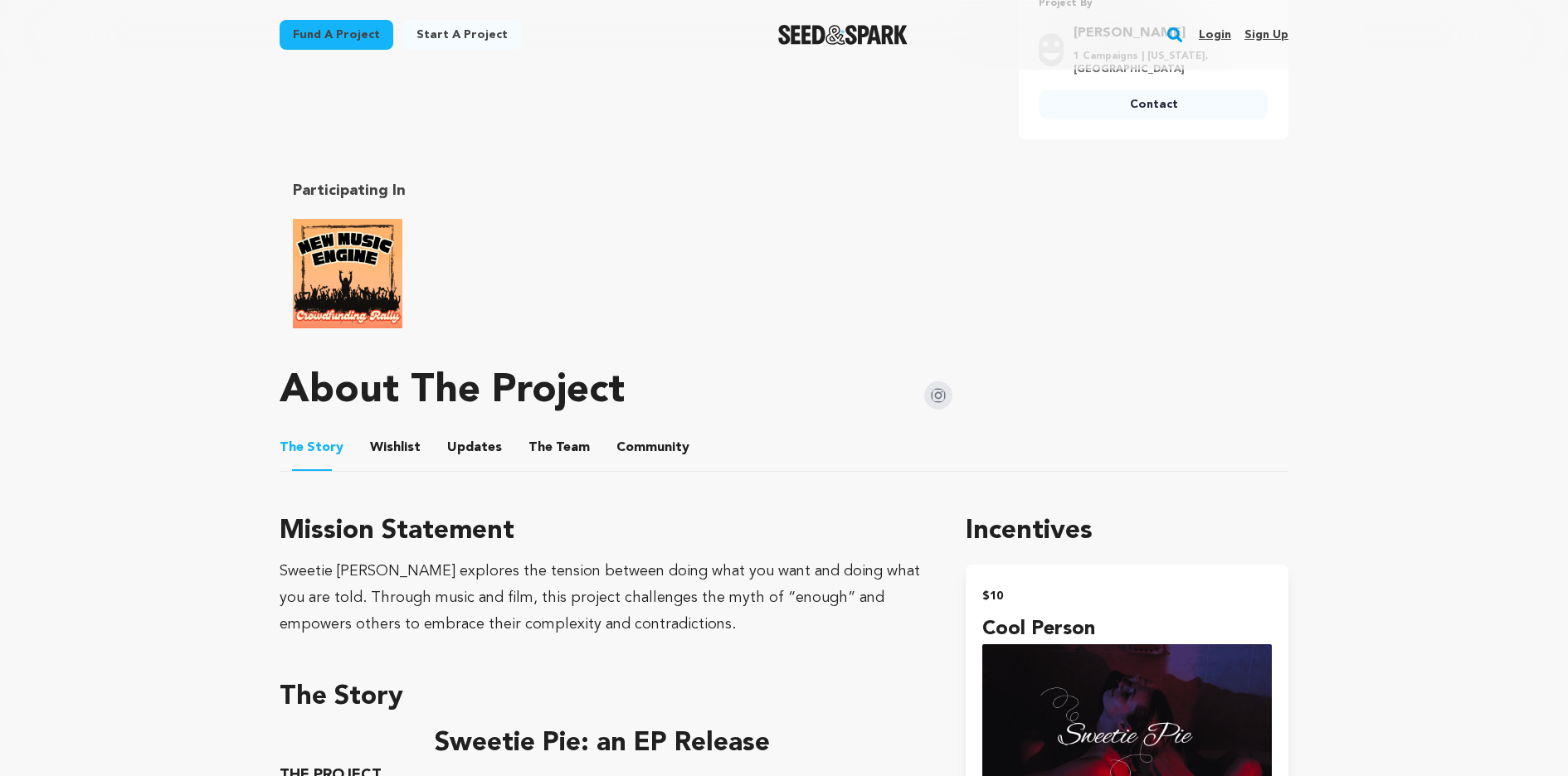
click at [658, 450] on button "Community" at bounding box center [652, 451] width 39 height 39
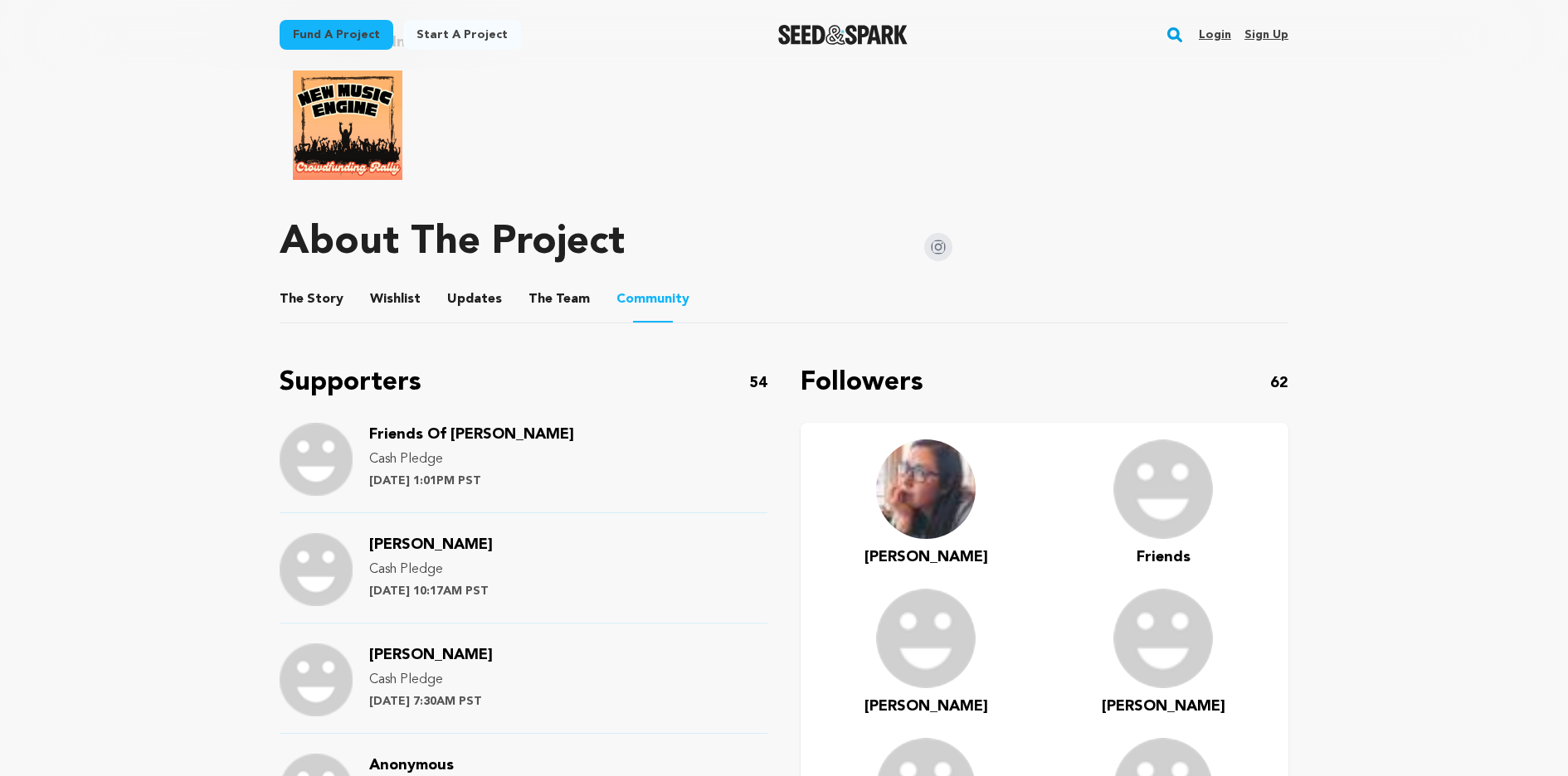
click at [225, 438] on main "Fund a project Start a project Search Login Sign up Start a project" at bounding box center [784, 630] width 1568 height 2896
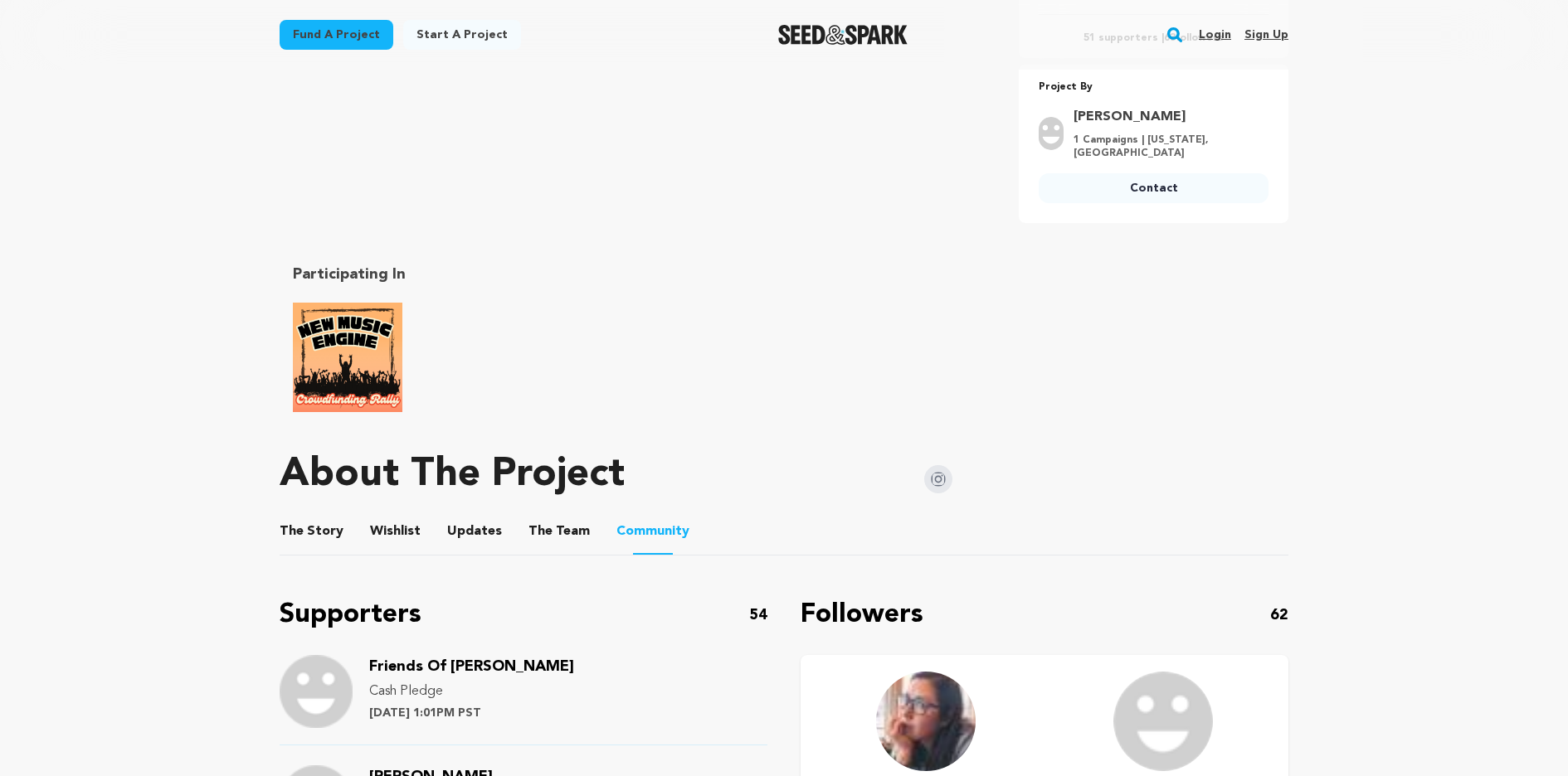
scroll to position [589, 0]
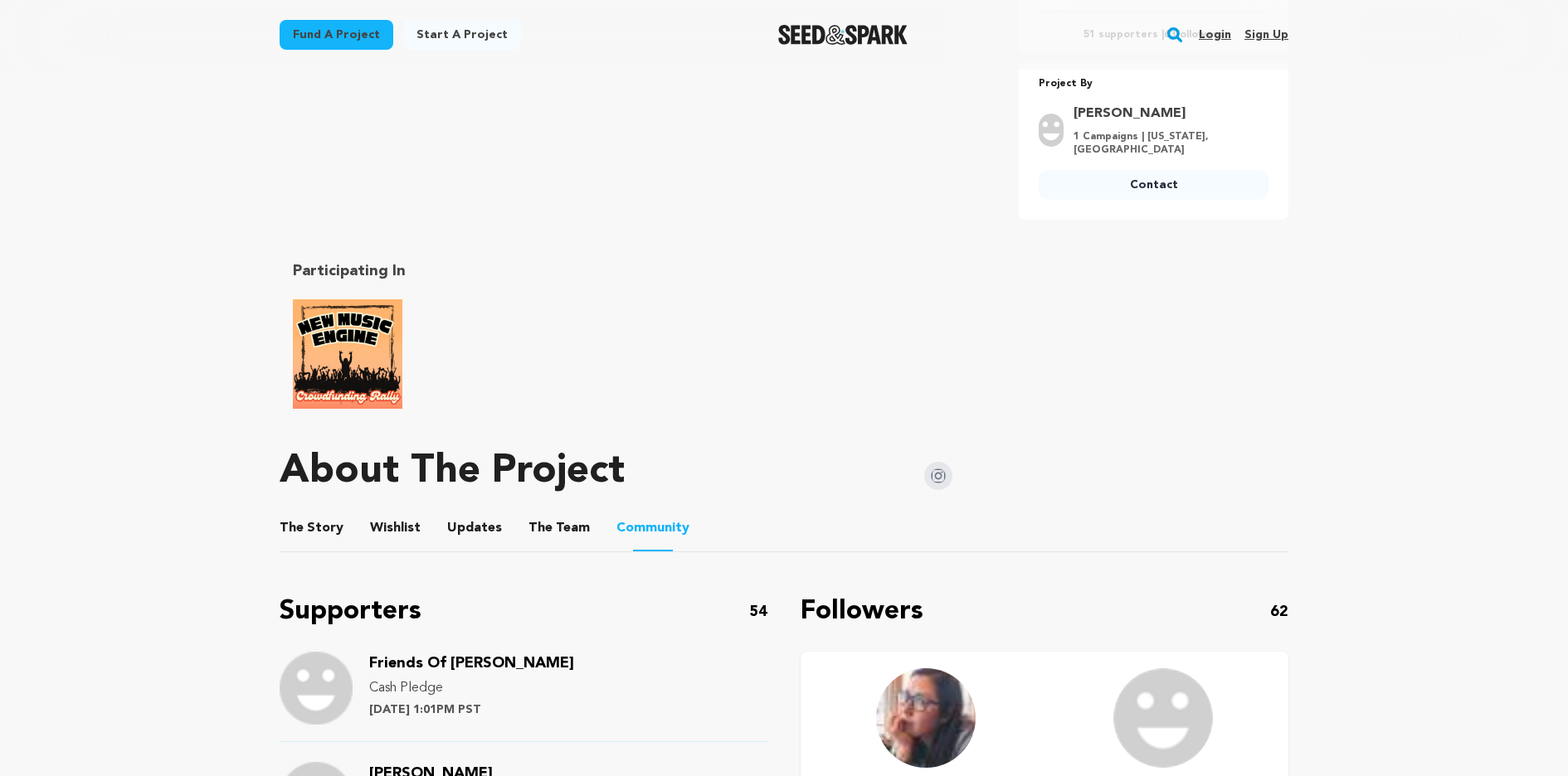
click at [310, 544] on button "The Story" at bounding box center [311, 531] width 39 height 39
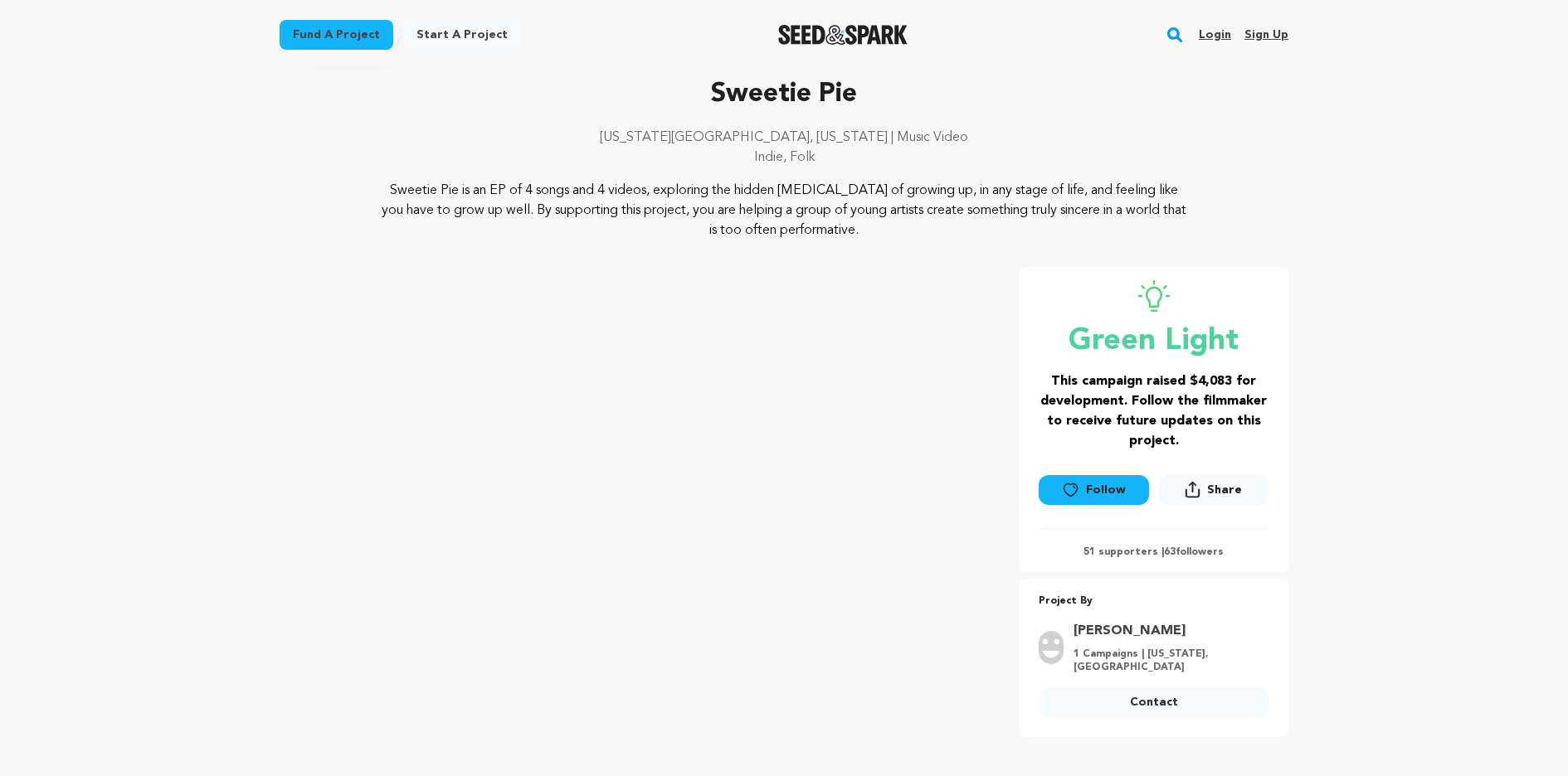
scroll to position [72, 0]
